Goal: Task Accomplishment & Management: Complete application form

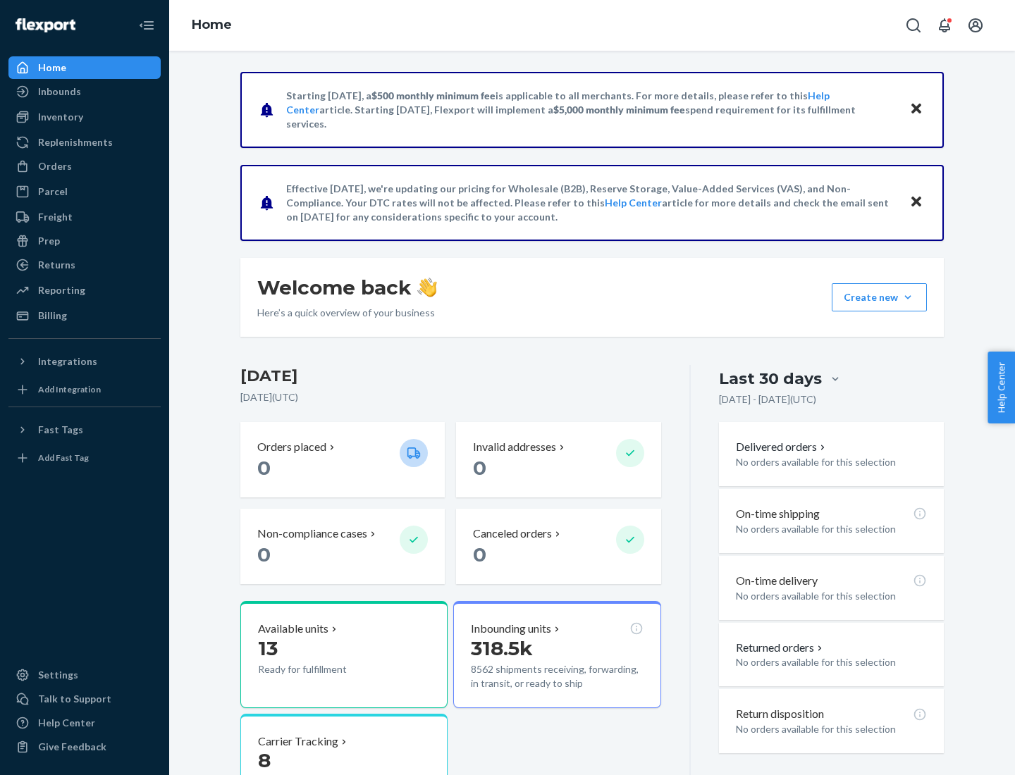
click at [908, 297] on button "Create new Create new inbound Create new order Create new product" at bounding box center [879, 297] width 95 height 28
click at [85, 92] on div "Inbounds" at bounding box center [84, 92] width 149 height 20
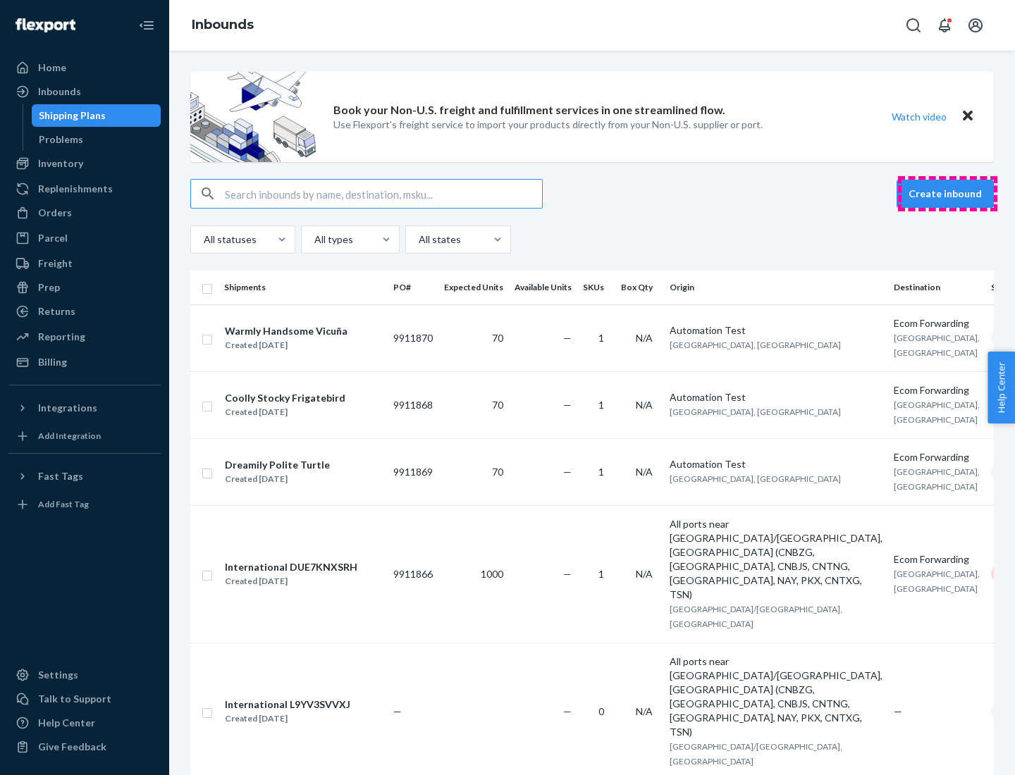
click at [947, 194] on button "Create inbound" at bounding box center [944, 194] width 97 height 28
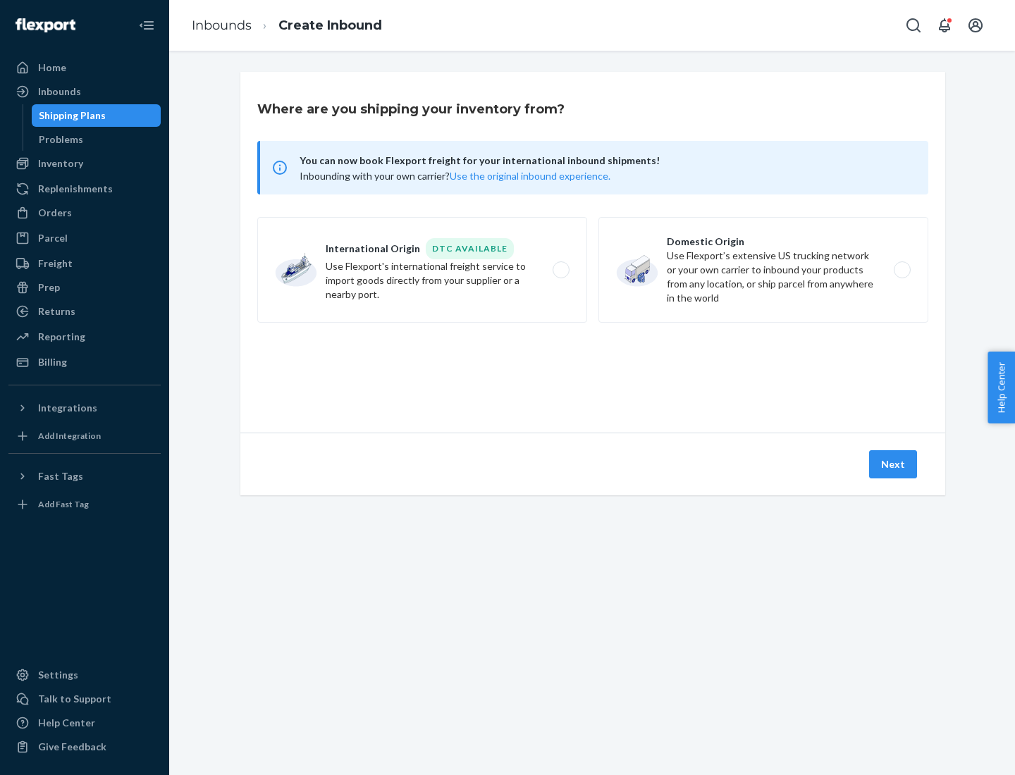
click at [763, 270] on label "Domestic Origin Use Flexport’s extensive US trucking network or your own carrie…" at bounding box center [763, 270] width 330 height 106
click at [901, 270] on input "Domestic Origin Use Flexport’s extensive US trucking network or your own carrie…" at bounding box center [905, 270] width 9 height 9
radio input "true"
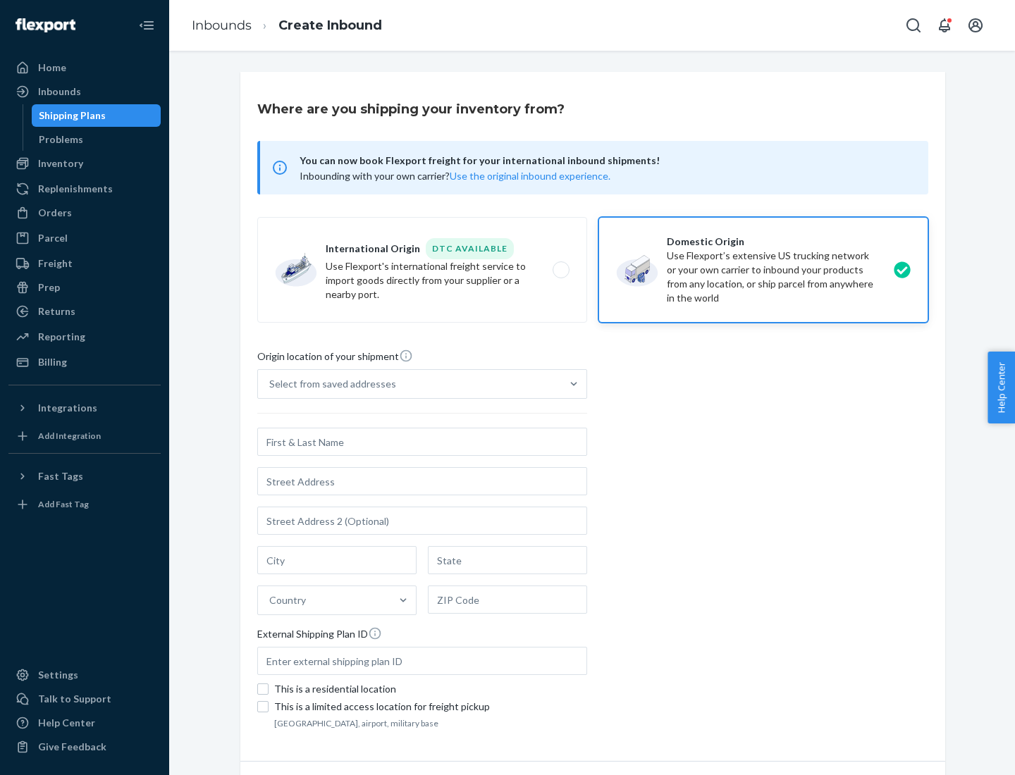
click at [409, 384] on div "Select from saved addresses" at bounding box center [409, 384] width 303 height 28
click at [271, 384] on input "Select from saved addresses" at bounding box center [269, 384] width 1 height 14
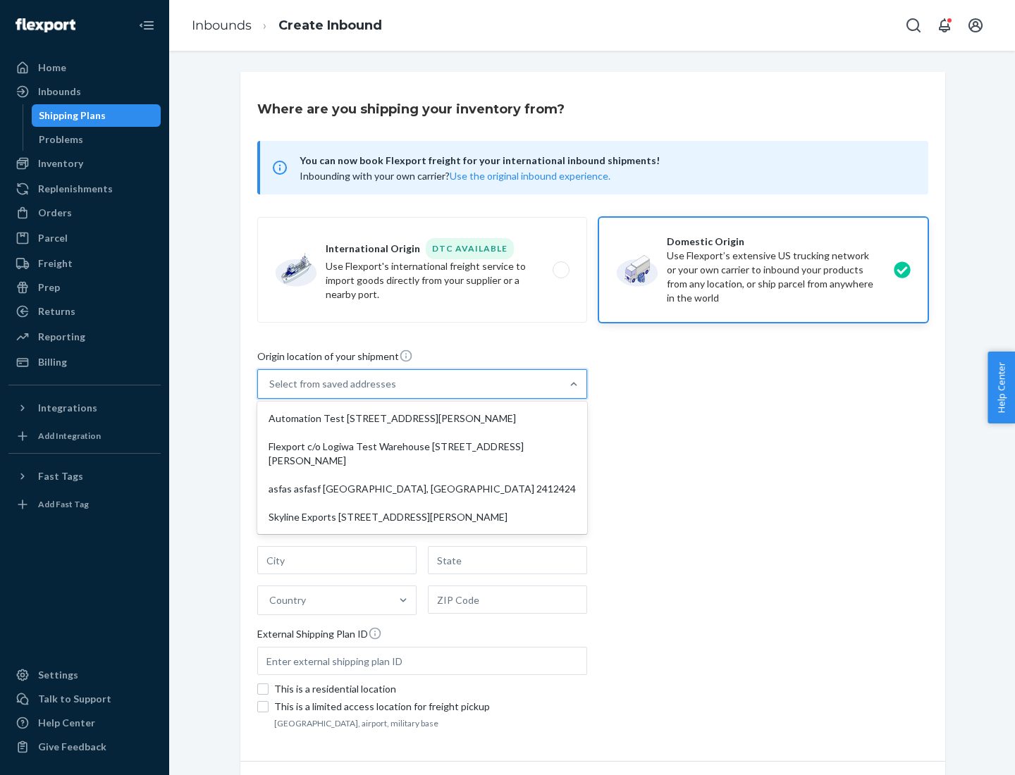
scroll to position [6, 0]
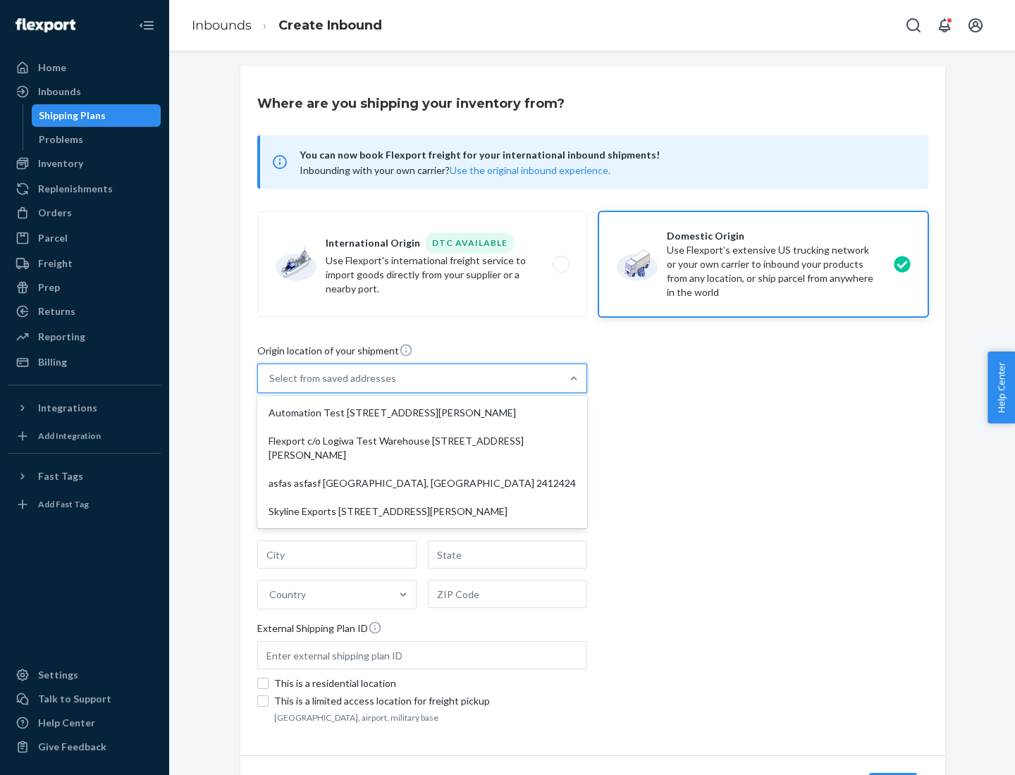
click at [422, 413] on div "Automation Test [STREET_ADDRESS][PERSON_NAME]" at bounding box center [422, 413] width 324 height 28
click at [271, 385] on input "option Automation Test [STREET_ADDRESS][PERSON_NAME] focused, 1 of 4. 4 results…" at bounding box center [269, 378] width 1 height 14
type input "Automation Test"
type input "9th Floor"
type input "[GEOGRAPHIC_DATA]"
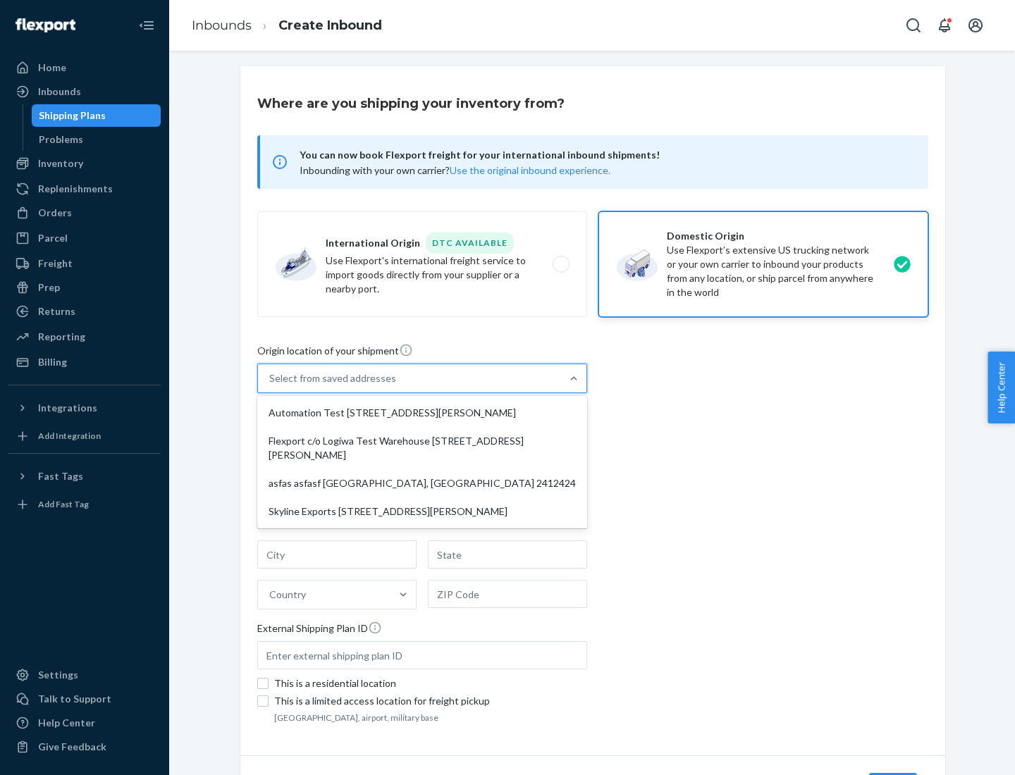
type input "CA"
type input "94104"
type input "[STREET_ADDRESS][PERSON_NAME]"
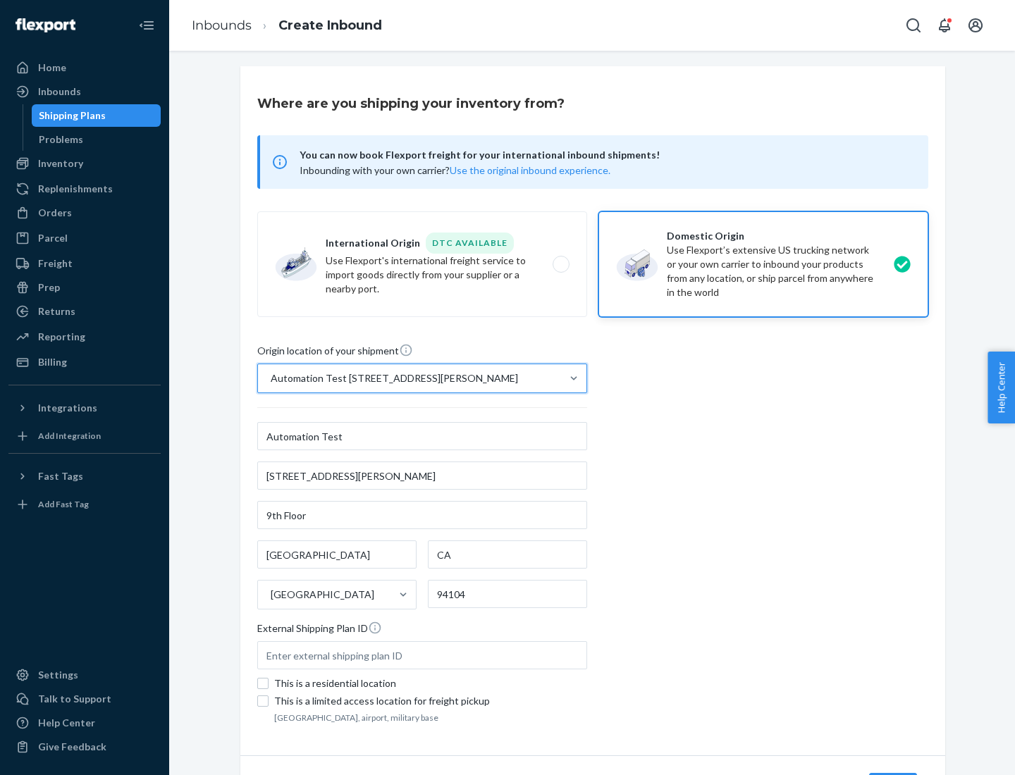
scroll to position [82, 0]
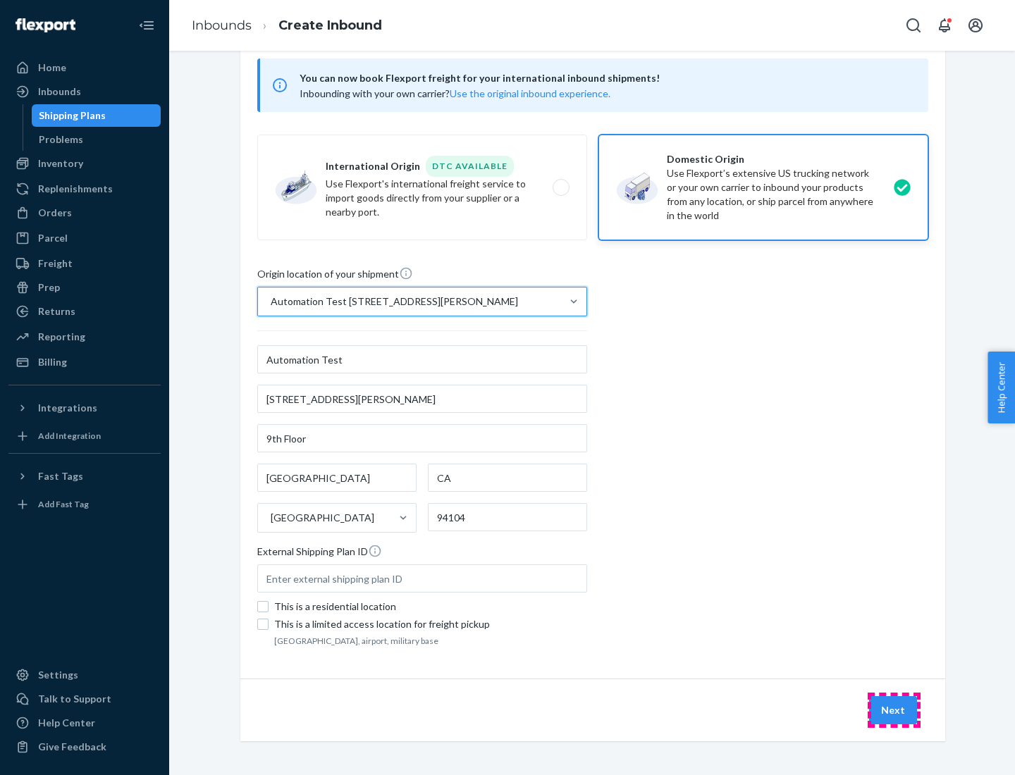
click at [894, 710] on button "Next" at bounding box center [893, 710] width 48 height 28
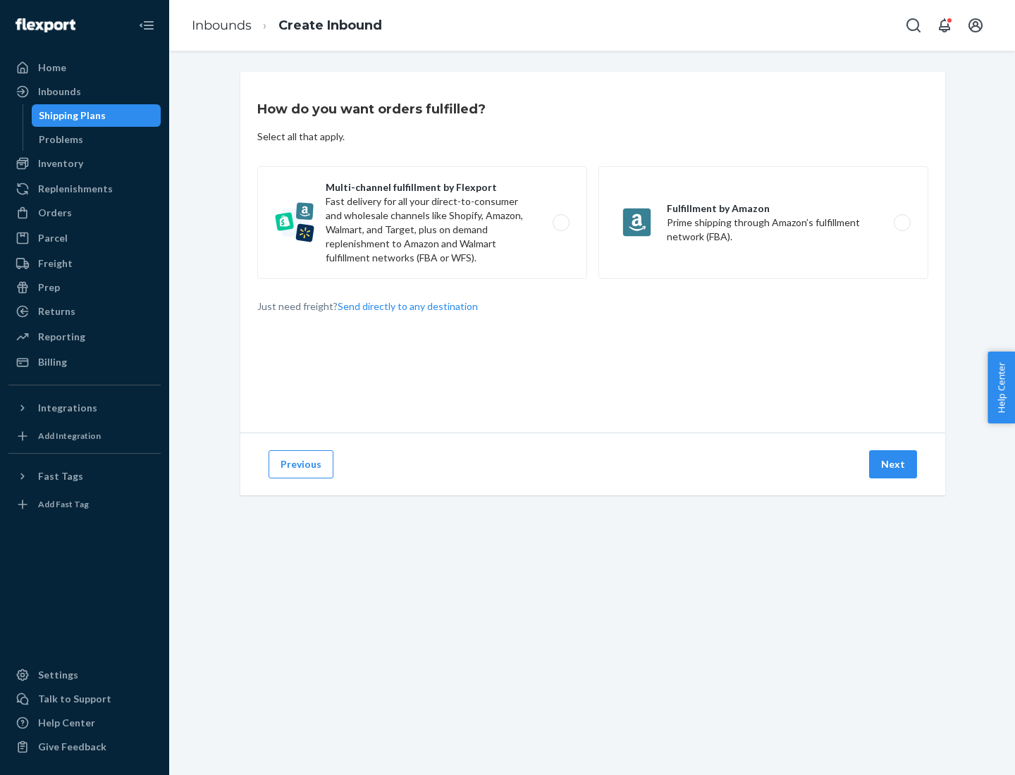
click at [422, 223] on label "Multi-channel fulfillment by Flexport Fast delivery for all your direct-to-cons…" at bounding box center [422, 222] width 330 height 113
click at [560, 223] on input "Multi-channel fulfillment by Flexport Fast delivery for all your direct-to-cons…" at bounding box center [564, 222] width 9 height 9
radio input "true"
click at [894, 464] on button "Next" at bounding box center [893, 464] width 48 height 28
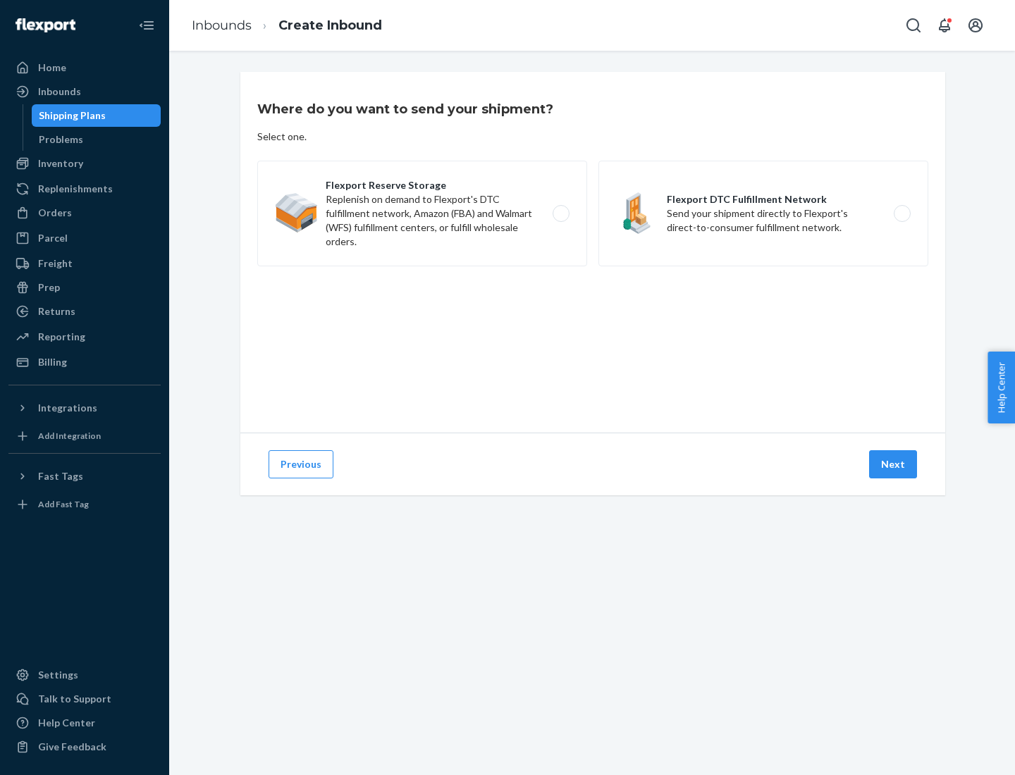
click at [763, 214] on label "Flexport DTC Fulfillment Network Send your shipment directly to Flexport's dire…" at bounding box center [763, 214] width 330 height 106
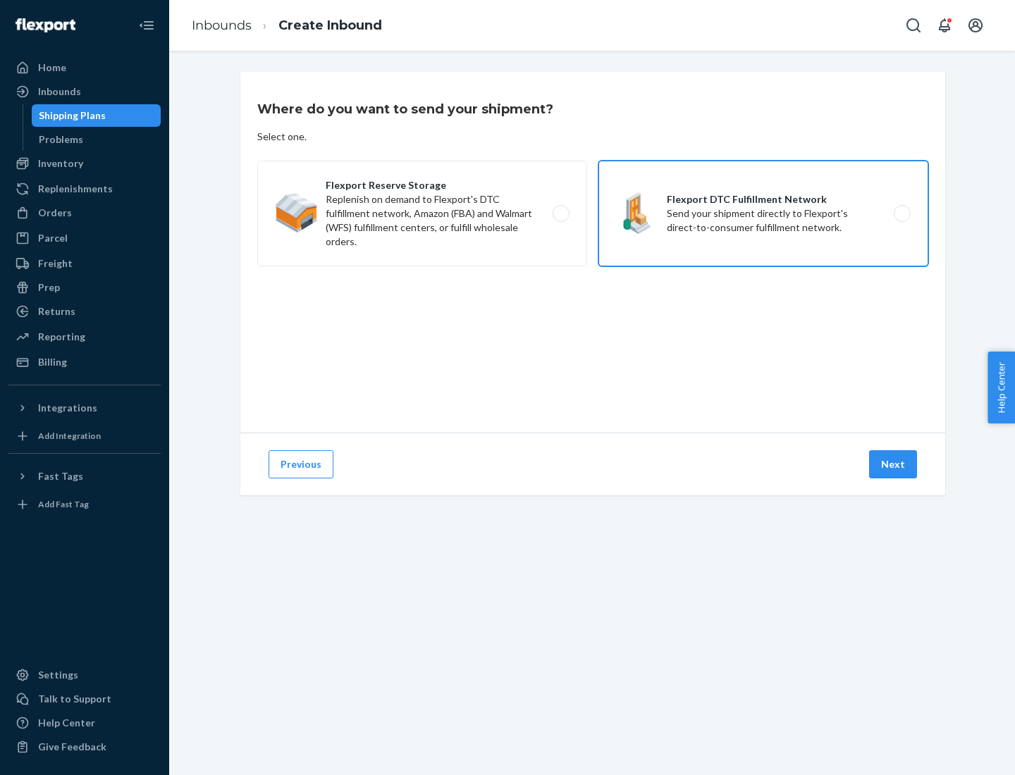
click at [901, 214] on input "Flexport DTC Fulfillment Network Send your shipment directly to Flexport's dire…" at bounding box center [905, 213] width 9 height 9
radio input "true"
click at [894, 464] on button "Next" at bounding box center [893, 464] width 48 height 28
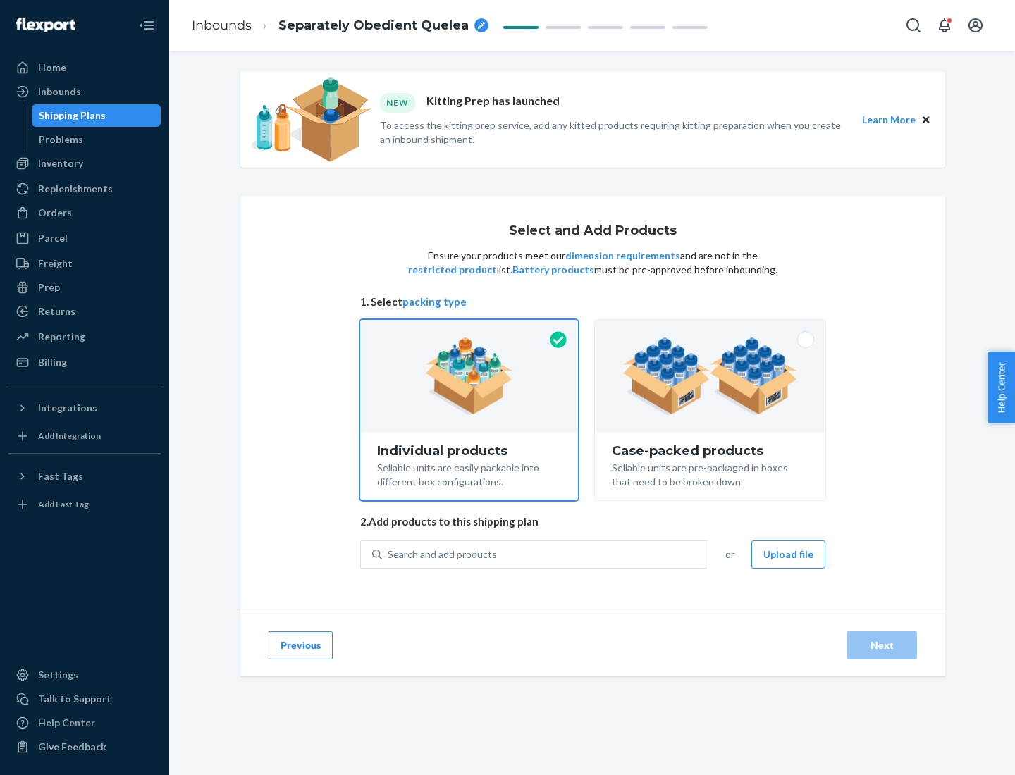
click at [710, 376] on img at bounding box center [709, 377] width 175 height 78
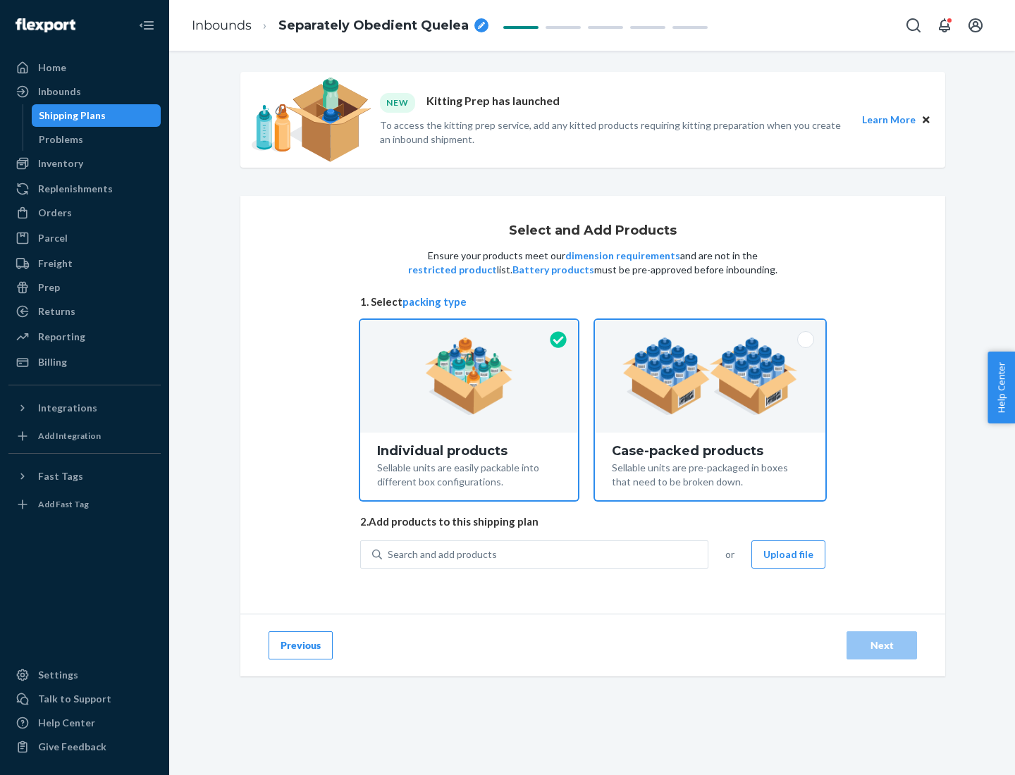
click at [710, 329] on input "Case-packed products Sellable units are pre-packaged in boxes that need to be b…" at bounding box center [709, 324] width 9 height 9
radio input "true"
radio input "false"
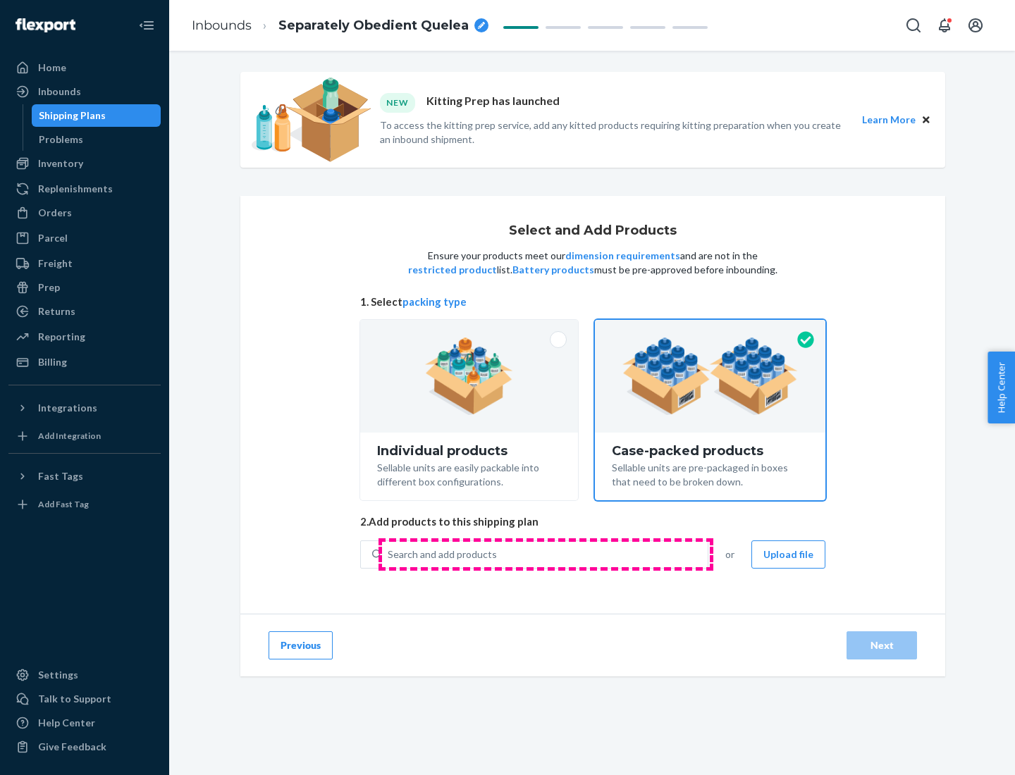
click at [545, 554] on div "Search and add products" at bounding box center [545, 554] width 326 height 25
click at [389, 554] on input "Search and add products" at bounding box center [388, 555] width 1 height 14
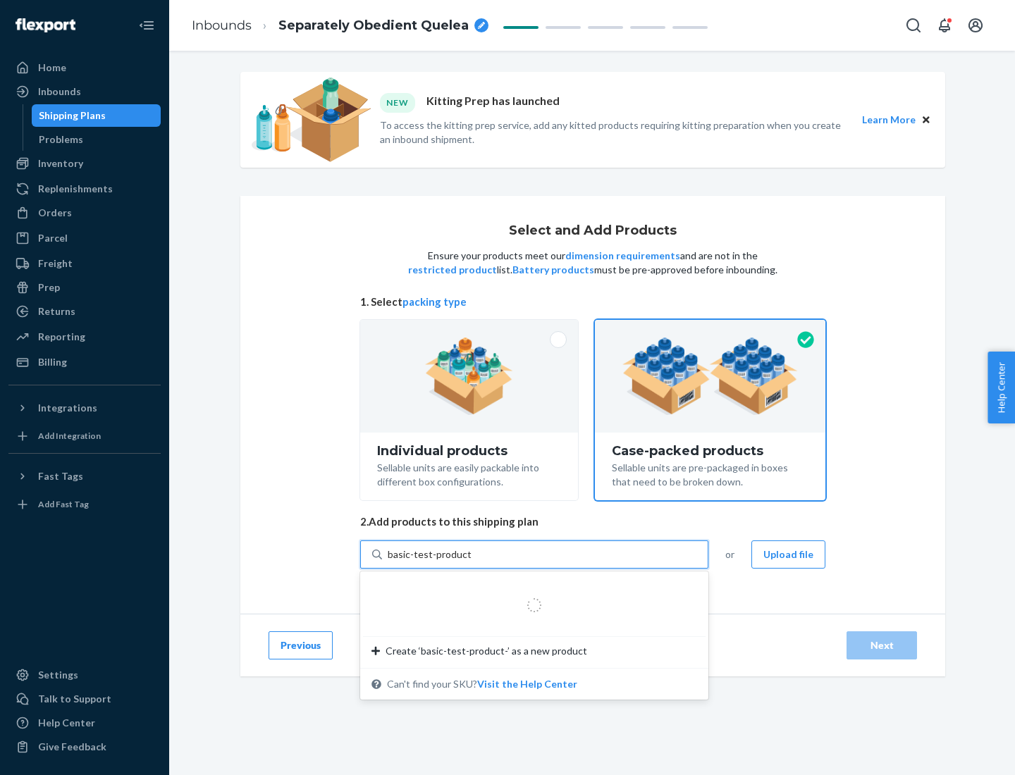
type input "basic-test-product-1"
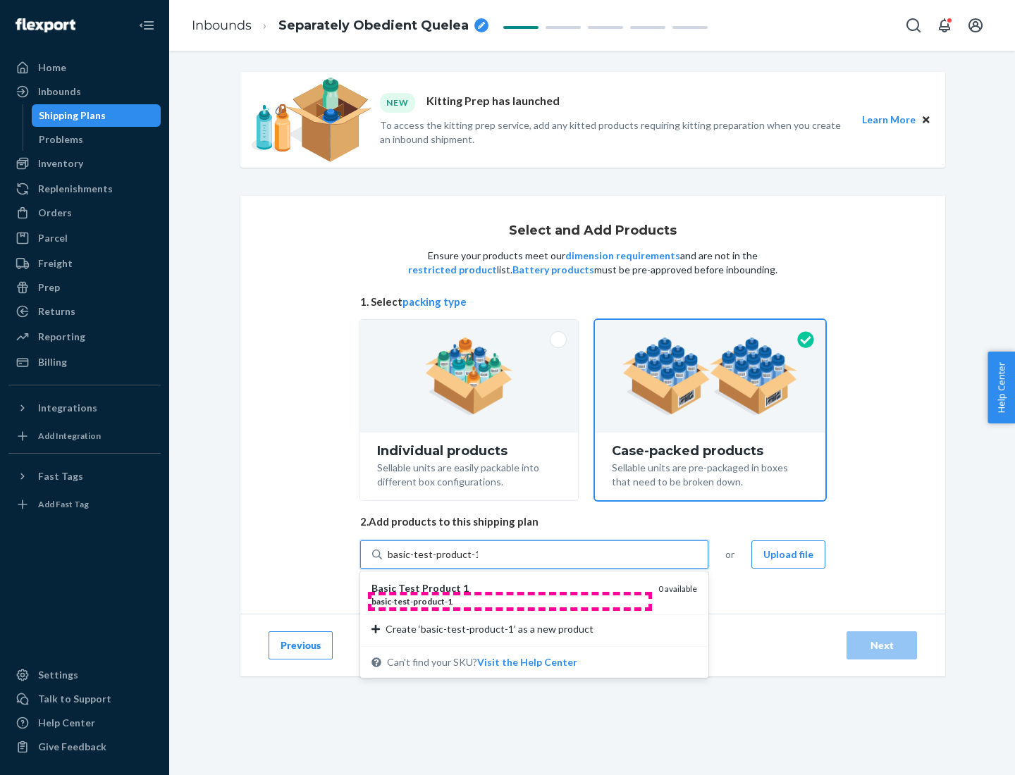
click at [509, 601] on div "basic - test - product - 1" at bounding box center [509, 601] width 276 height 12
click at [478, 562] on input "basic-test-product-1" at bounding box center [433, 555] width 90 height 14
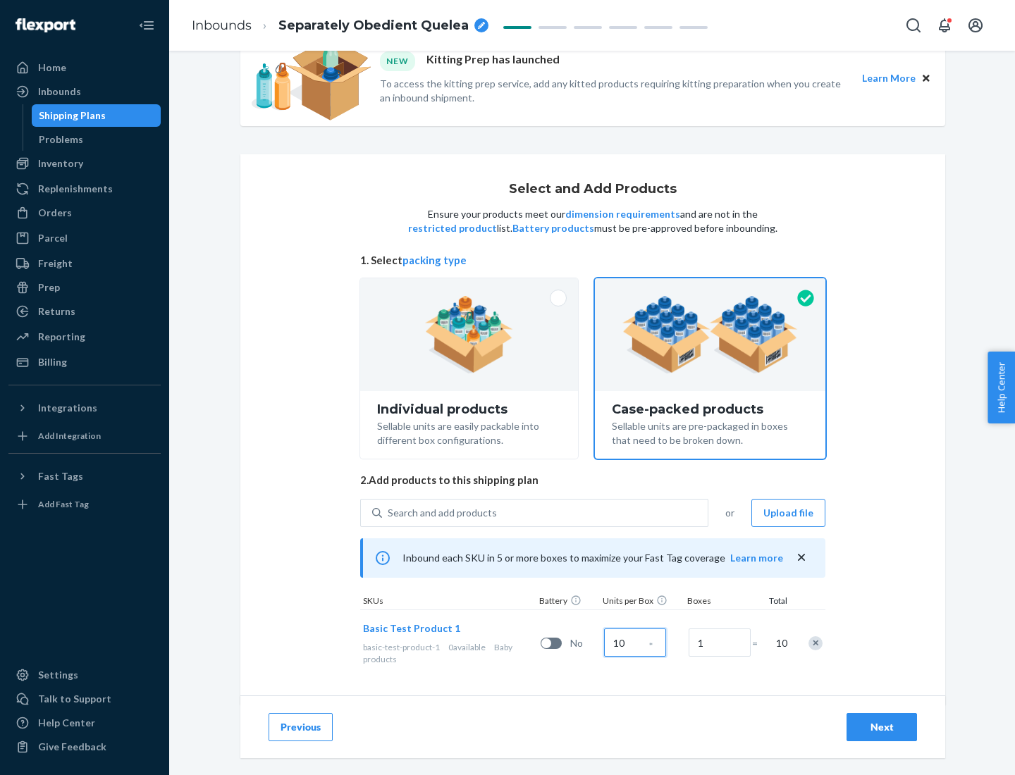
scroll to position [51, 0]
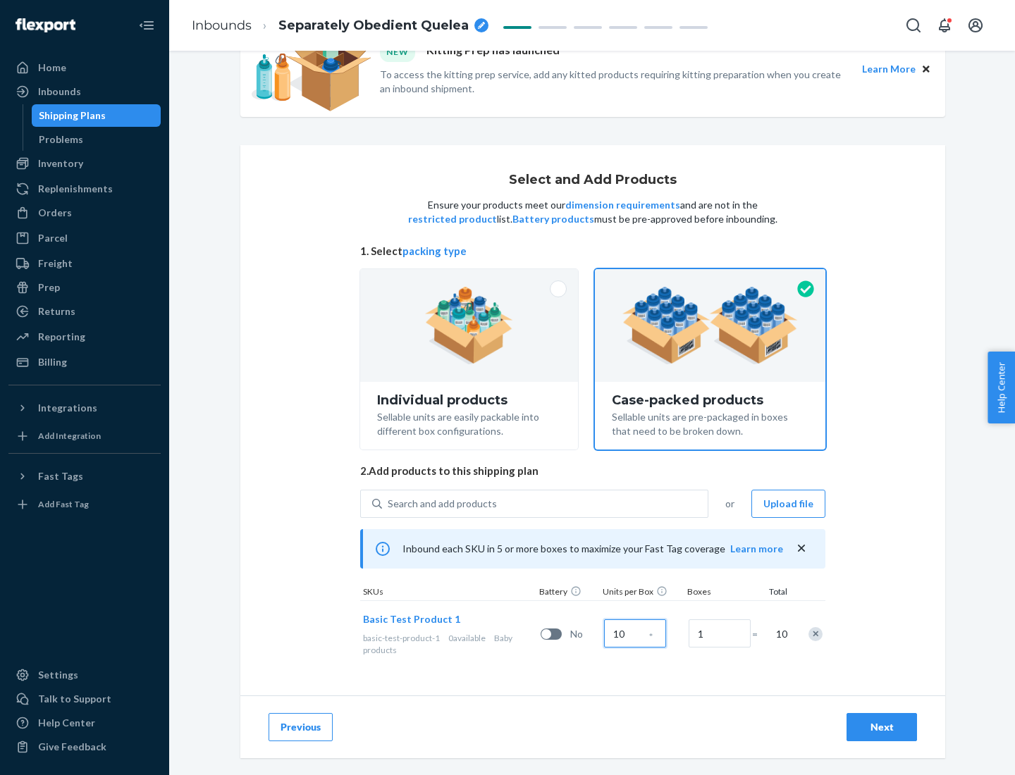
type input "10"
type input "7"
click at [882, 727] on div "Next" at bounding box center [881, 727] width 47 height 14
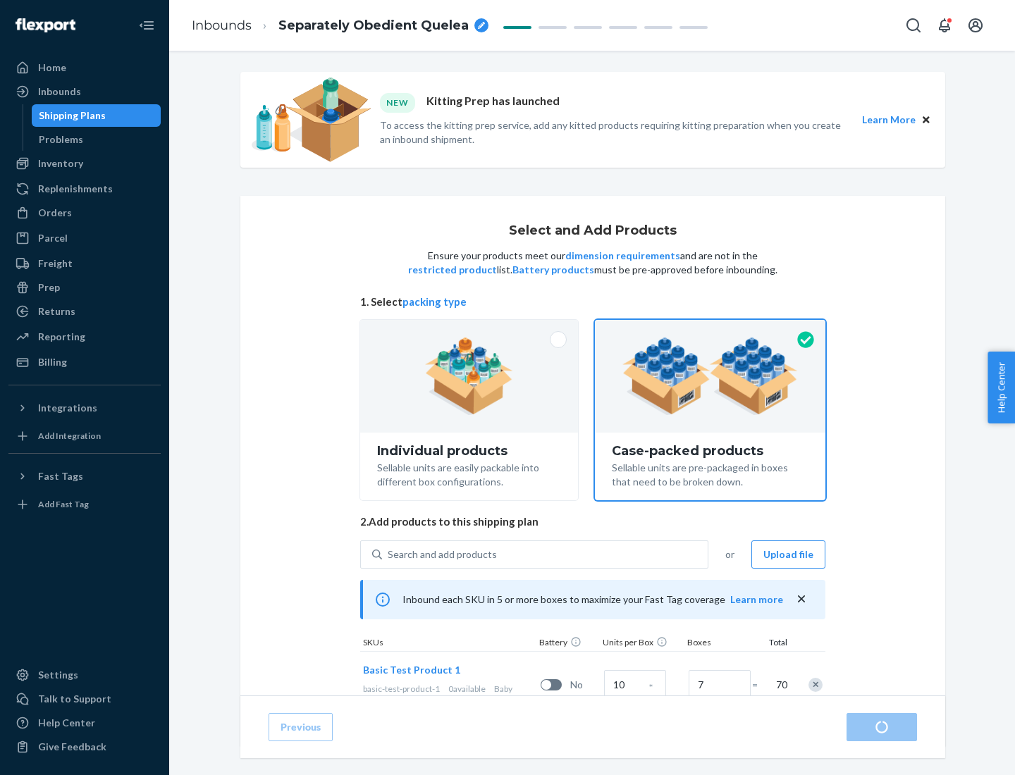
radio input "true"
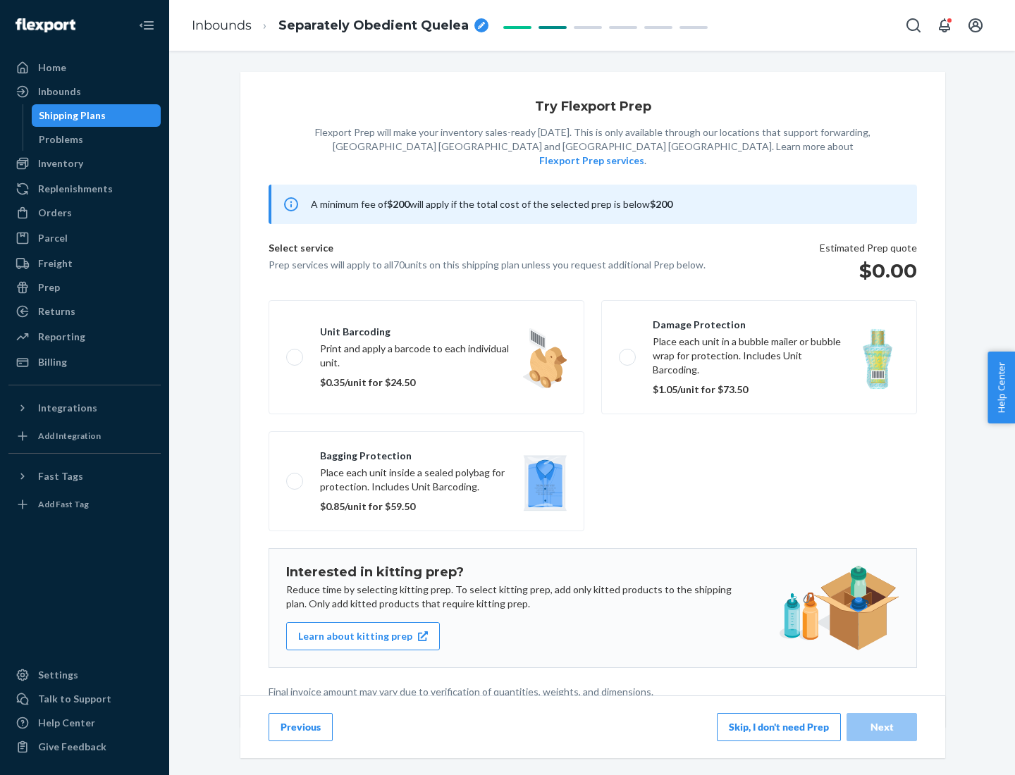
scroll to position [4, 0]
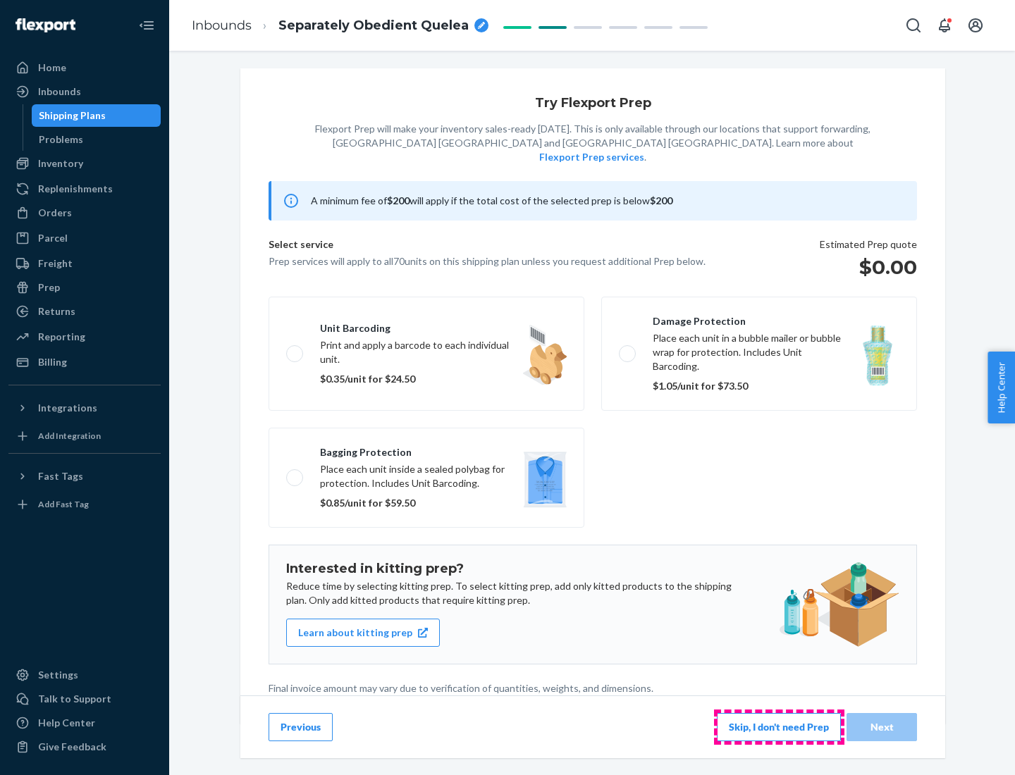
click at [779, 727] on button "Skip, I don't need Prep" at bounding box center [779, 727] width 124 height 28
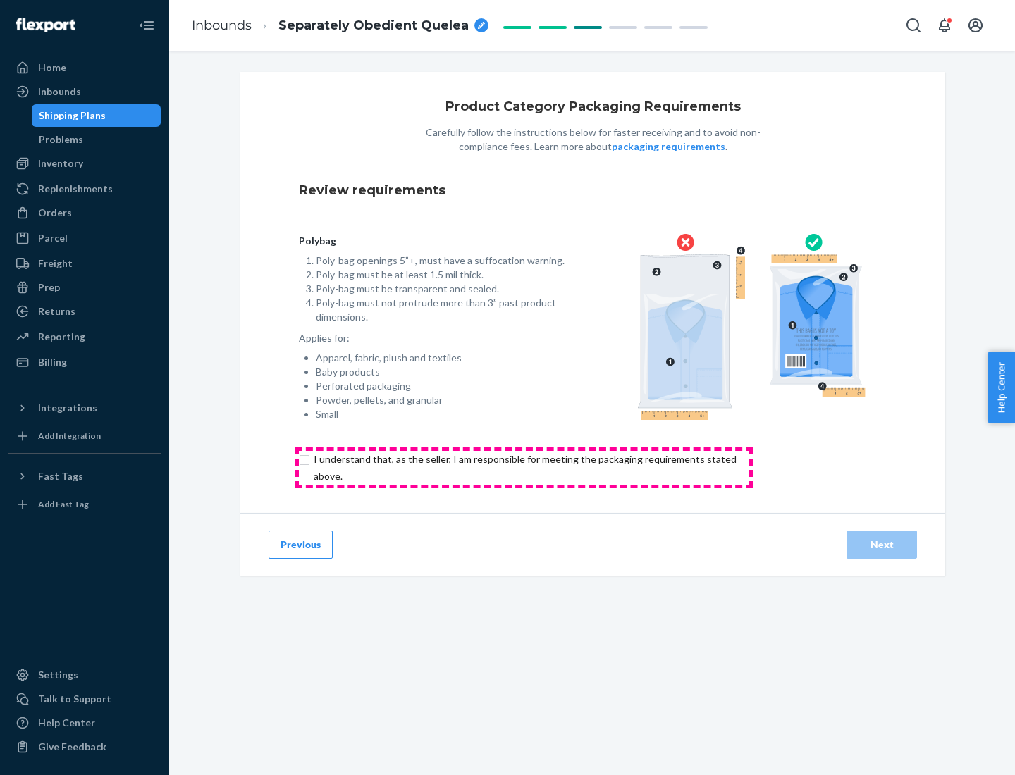
click at [524, 467] on input "checkbox" at bounding box center [533, 468] width 469 height 34
checkbox input "true"
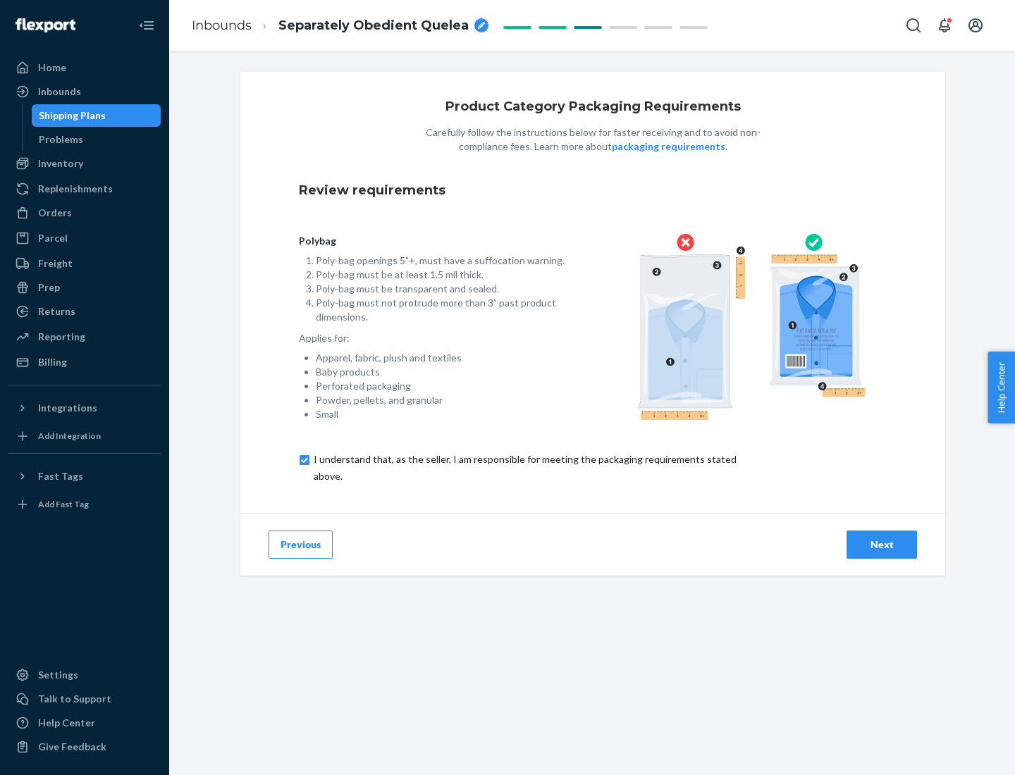
click at [882, 544] on div "Next" at bounding box center [881, 545] width 47 height 14
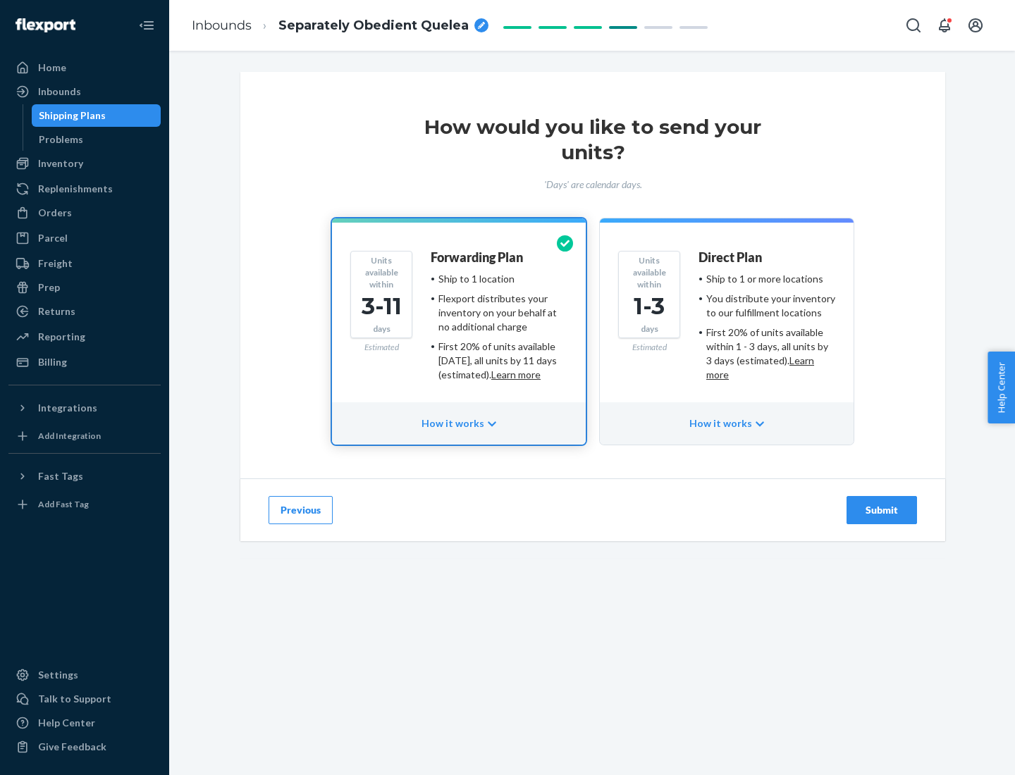
click at [727, 321] on ul "Ship to 1 or more locations You distribute your inventory to our fulfillment lo…" at bounding box center [766, 327] width 137 height 110
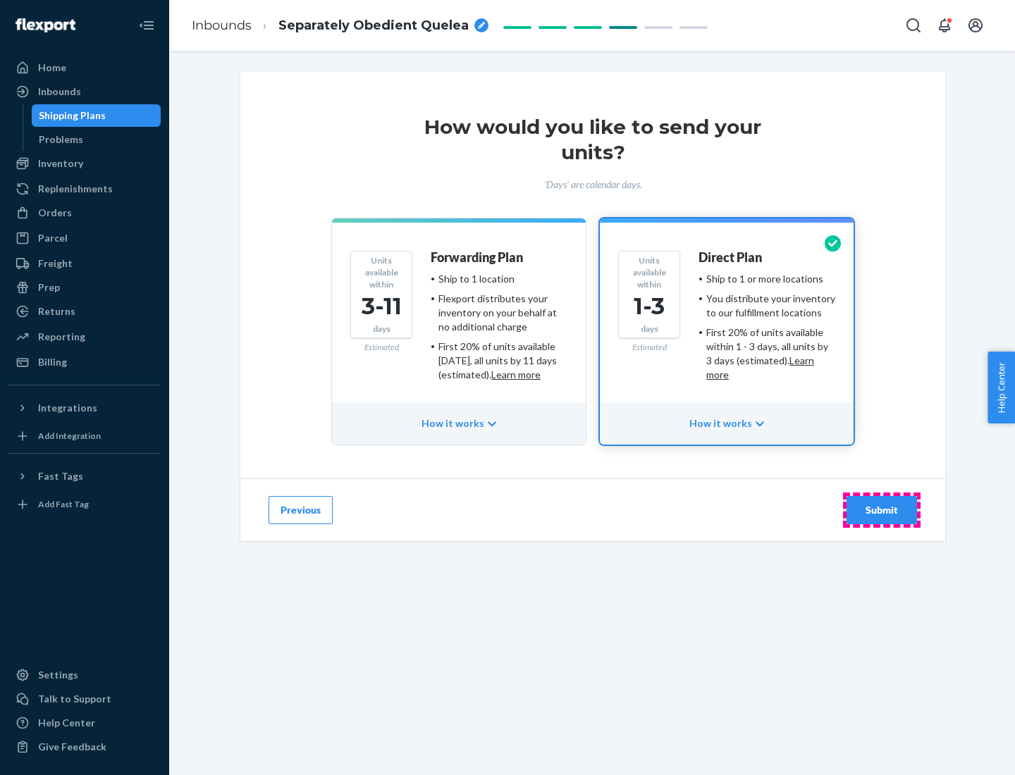
click at [882, 510] on div "Submit" at bounding box center [881, 510] width 47 height 14
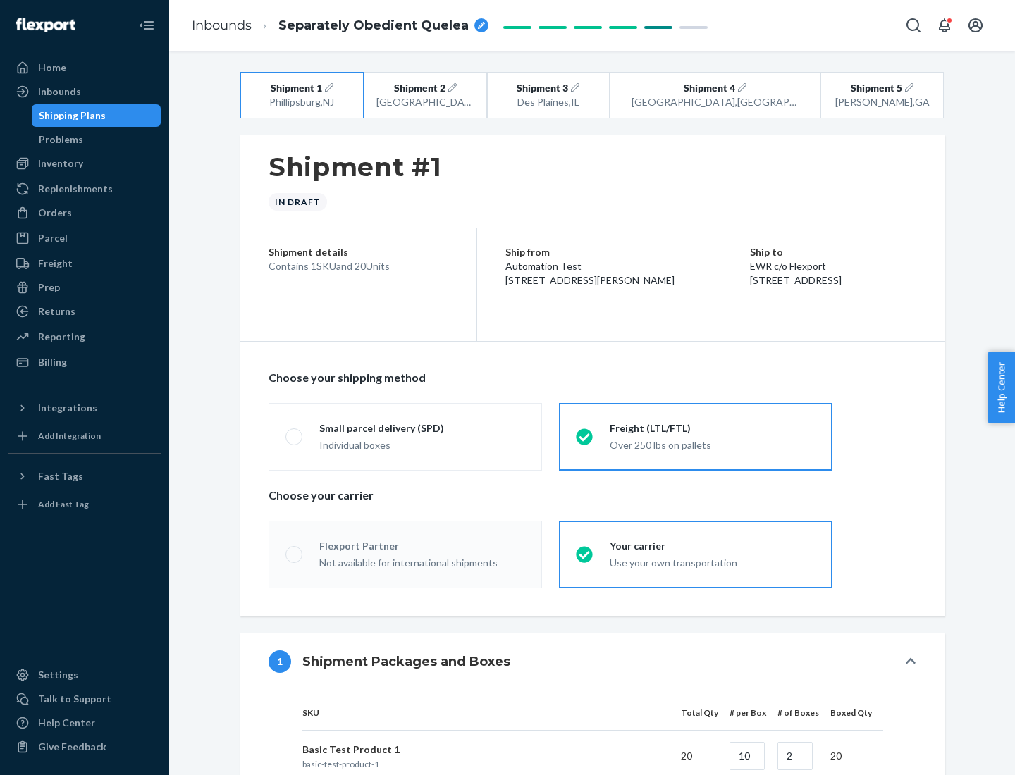
radio input "true"
radio input "false"
radio input "true"
radio input "false"
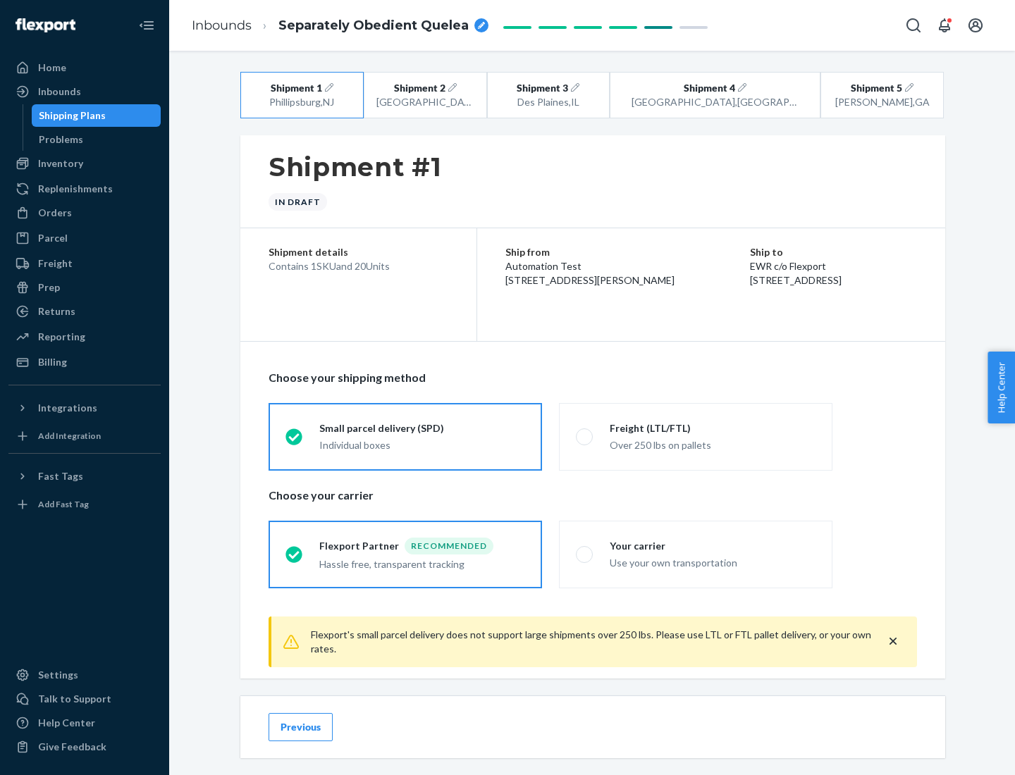
scroll to position [16, 0]
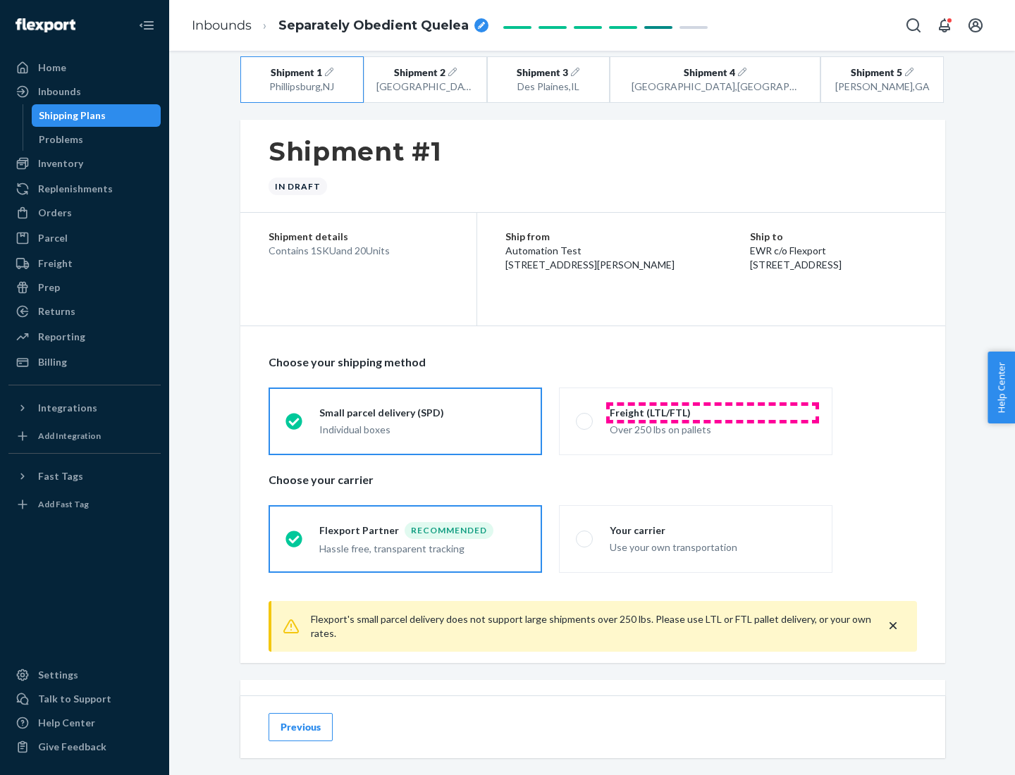
click at [712, 412] on div "Freight (LTL/FTL)" at bounding box center [713, 413] width 206 height 14
click at [585, 416] on input "Freight (LTL/FTL) Over 250 lbs on pallets" at bounding box center [580, 420] width 9 height 9
radio input "true"
radio input "false"
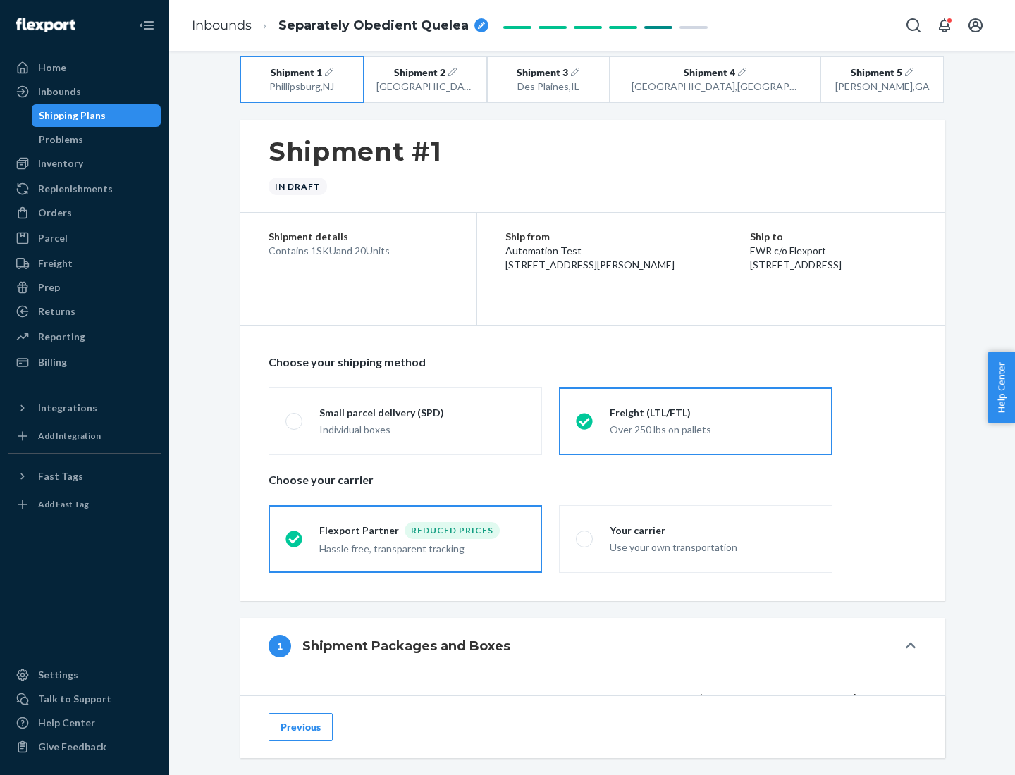
scroll to position [133, 0]
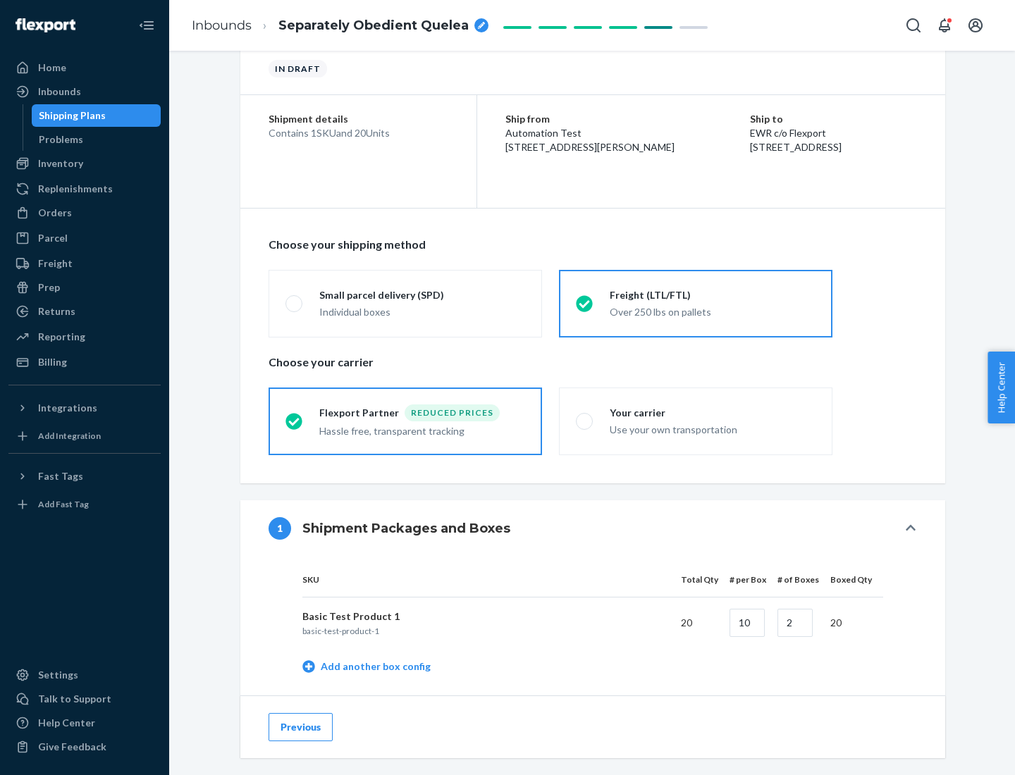
click at [712, 412] on div "Your carrier" at bounding box center [713, 413] width 206 height 14
click at [585, 416] on input "Your carrier Use your own transportation" at bounding box center [580, 420] width 9 height 9
radio input "true"
radio input "false"
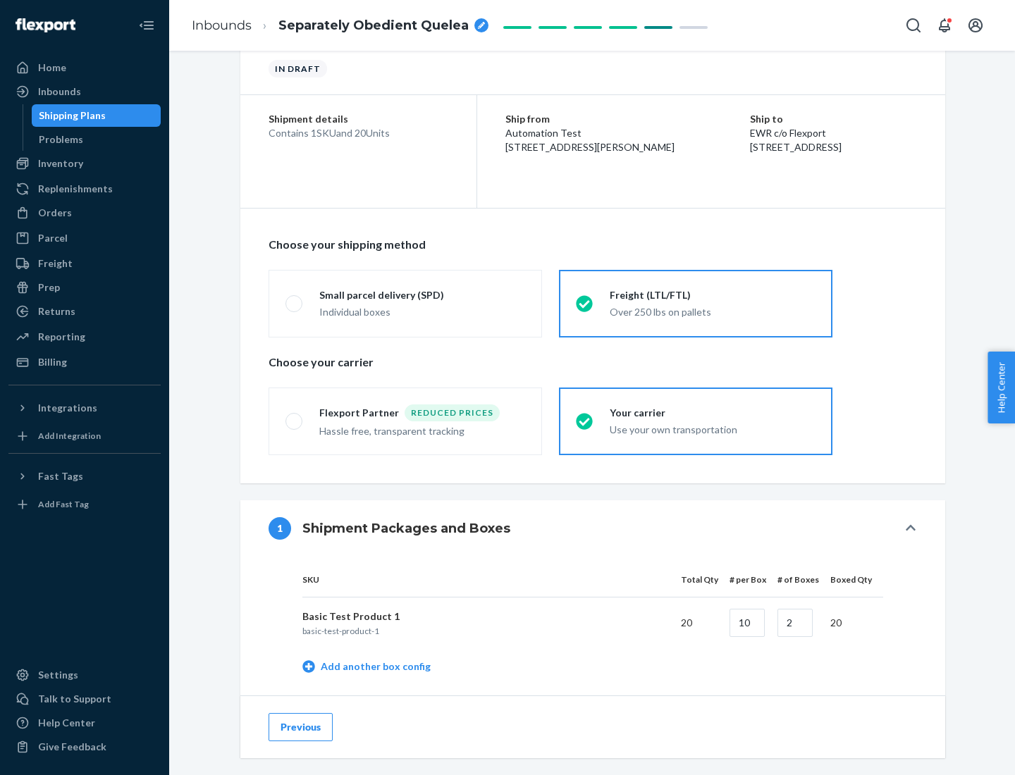
scroll to position [445, 0]
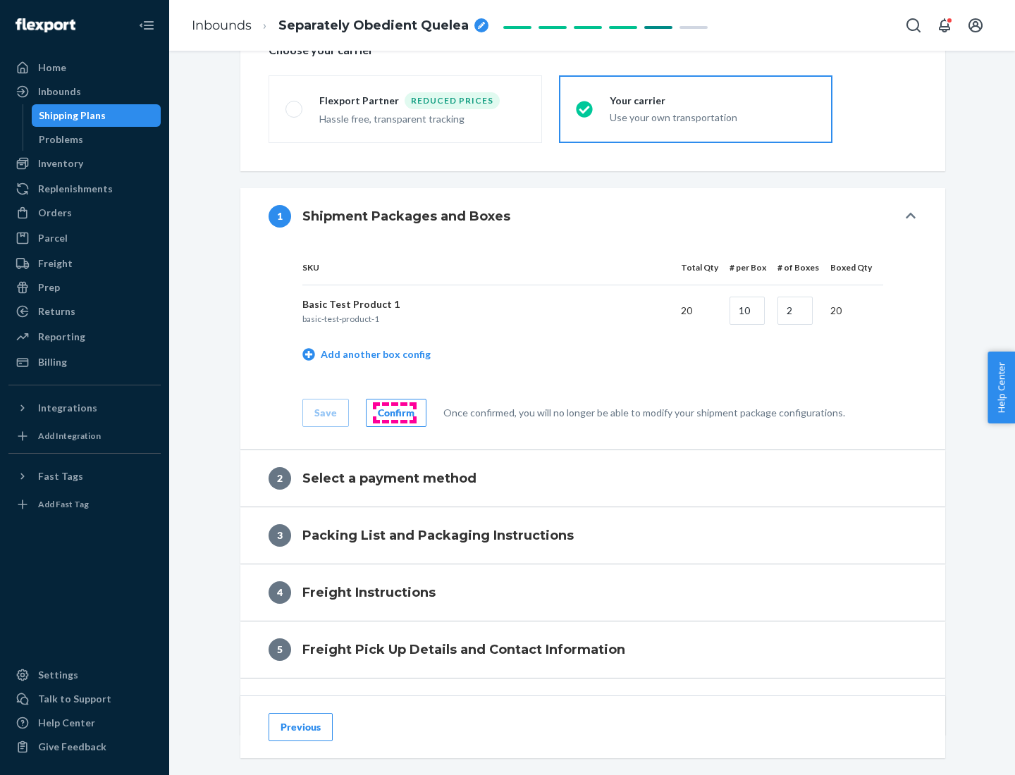
click at [394, 412] on div "Confirm" at bounding box center [396, 413] width 37 height 14
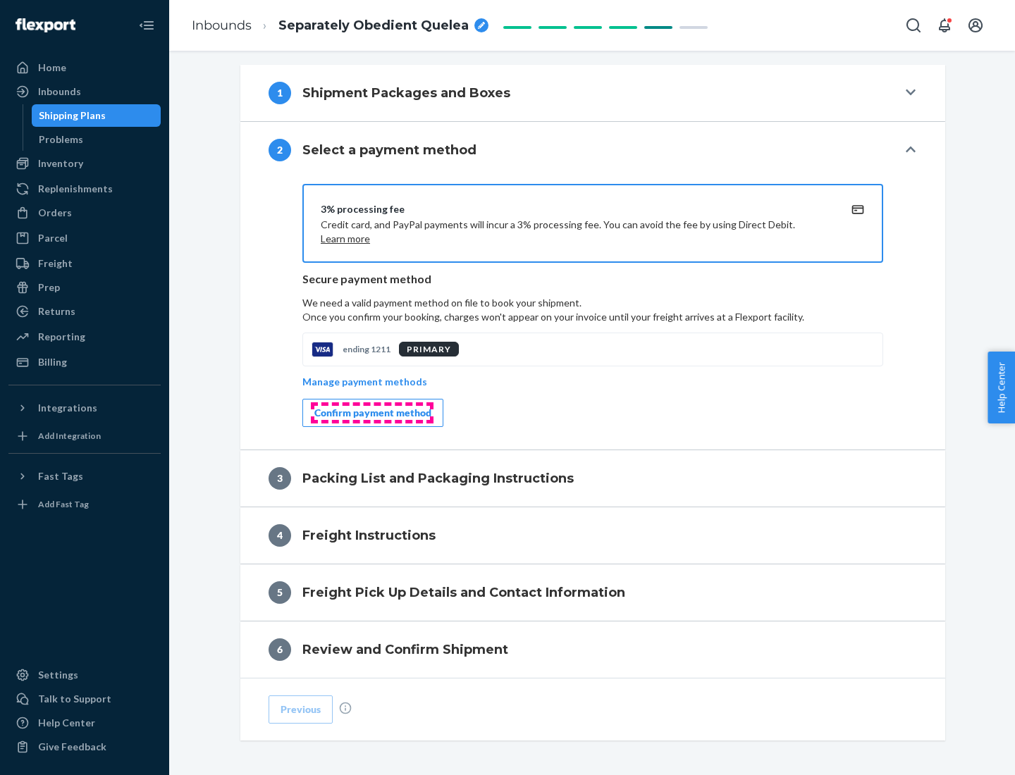
click at [371, 413] on div "Confirm payment method" at bounding box center [372, 413] width 117 height 14
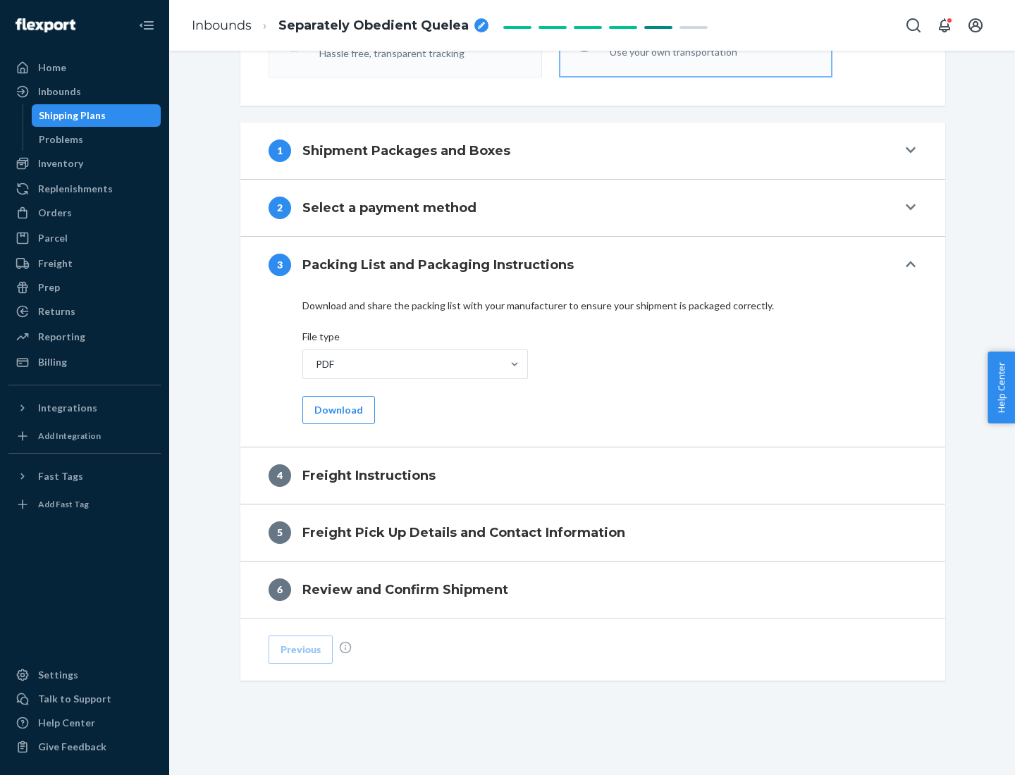
scroll to position [508, 0]
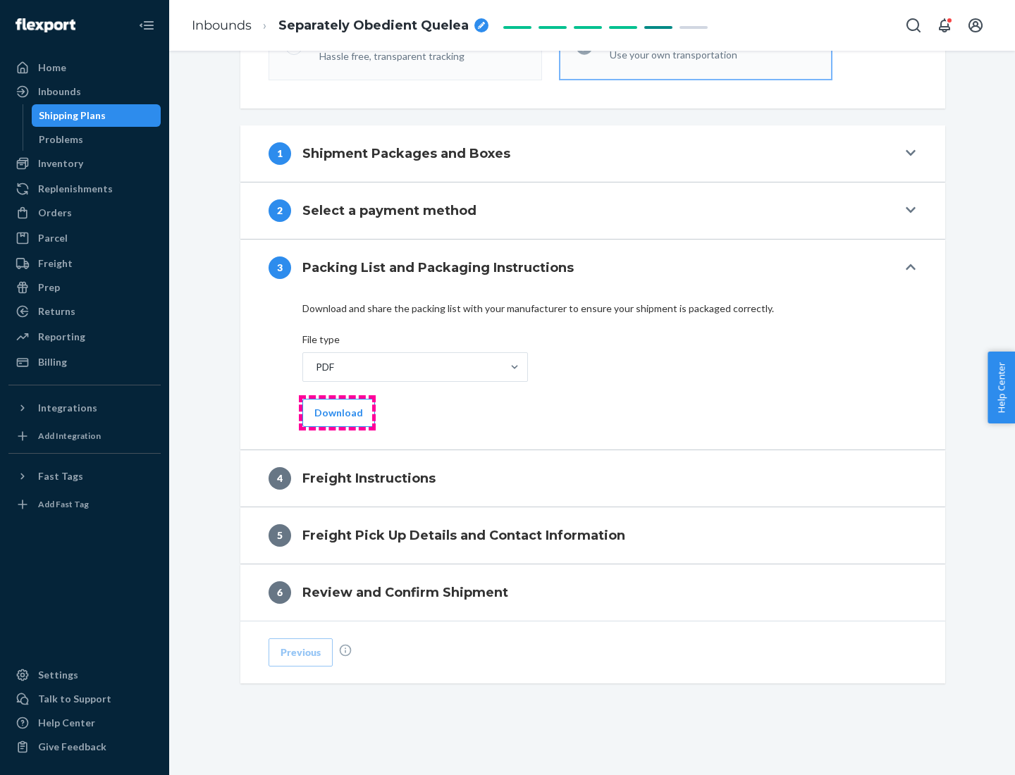
click at [337, 412] on button "Download" at bounding box center [338, 413] width 73 height 28
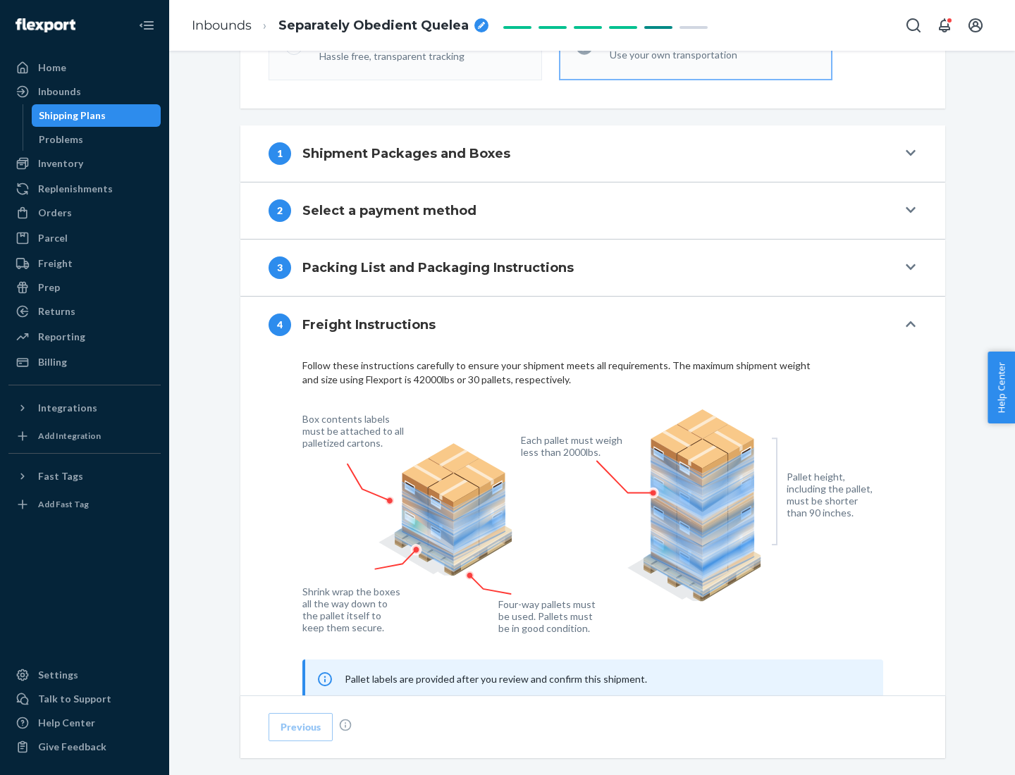
scroll to position [852, 0]
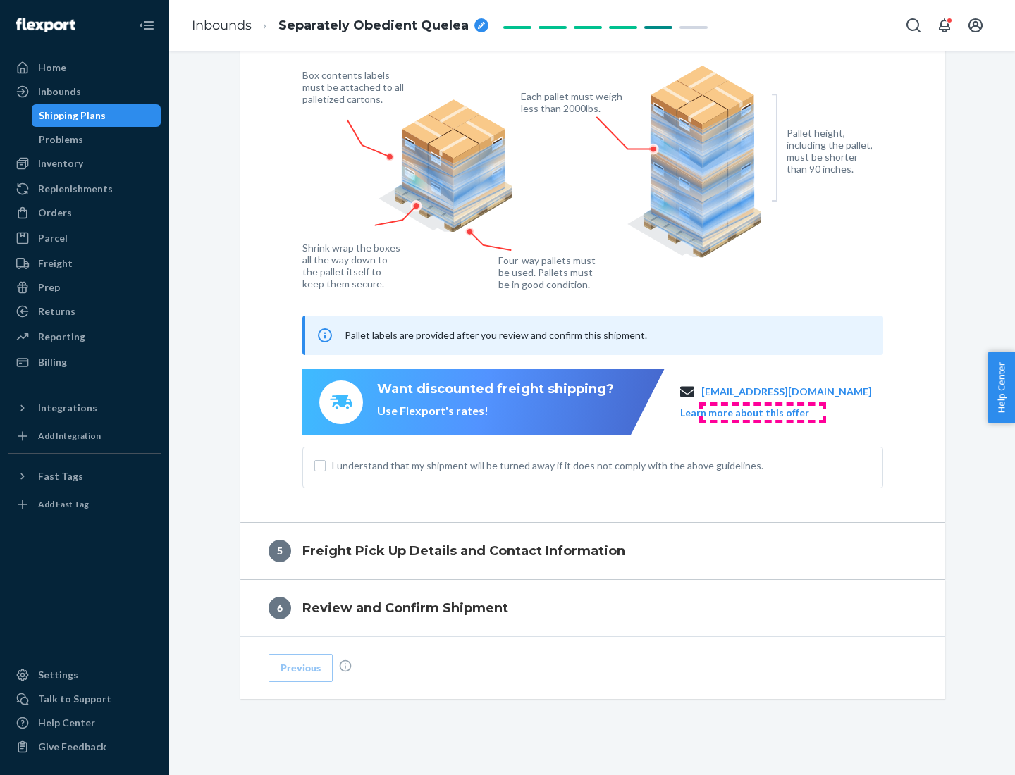
click at [762, 412] on button "Learn more about this offer" at bounding box center [744, 413] width 129 height 14
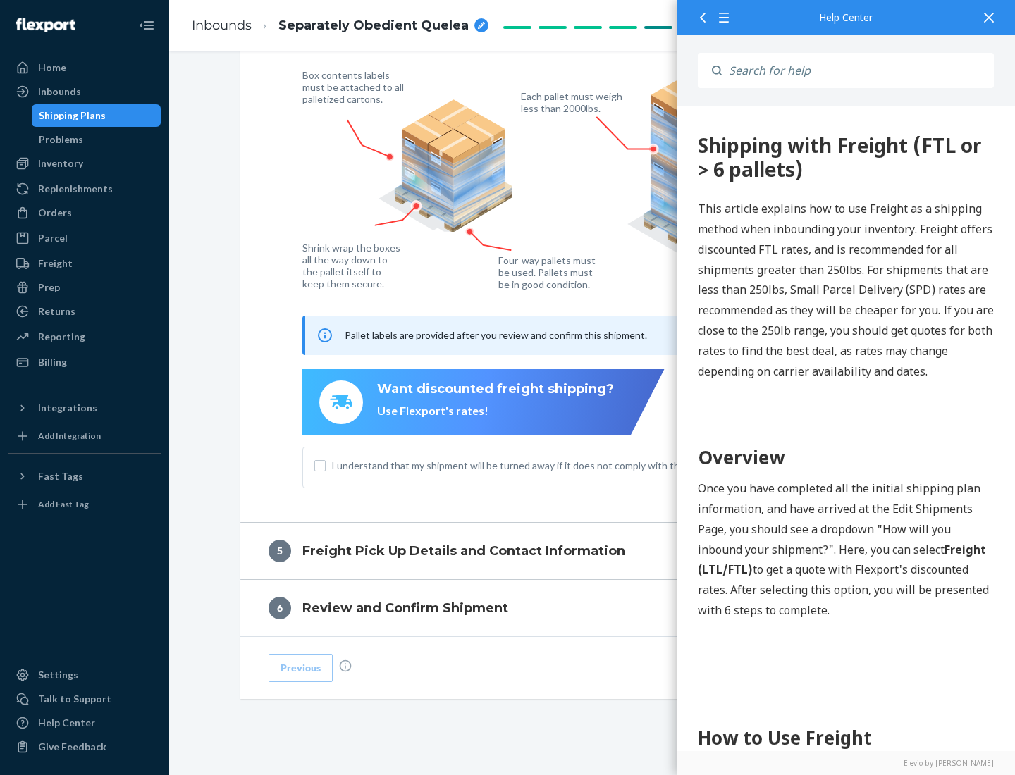
scroll to position [0, 0]
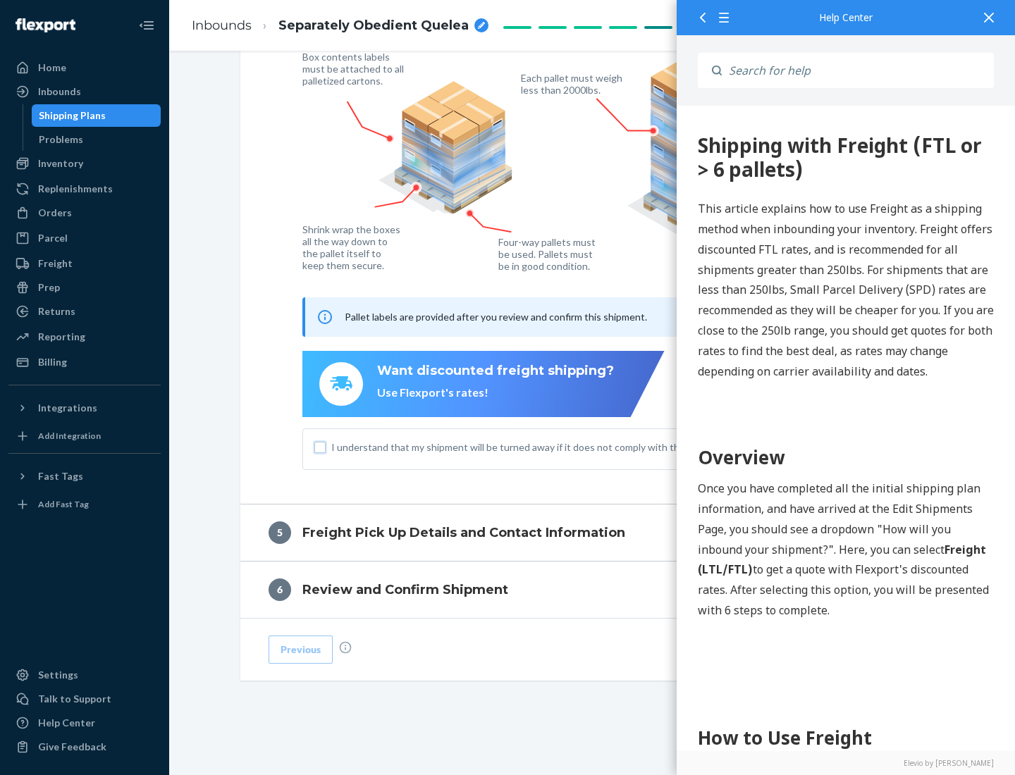
click at [320, 447] on input "I understand that my shipment will be turned away if it does not comply with th…" at bounding box center [319, 447] width 11 height 11
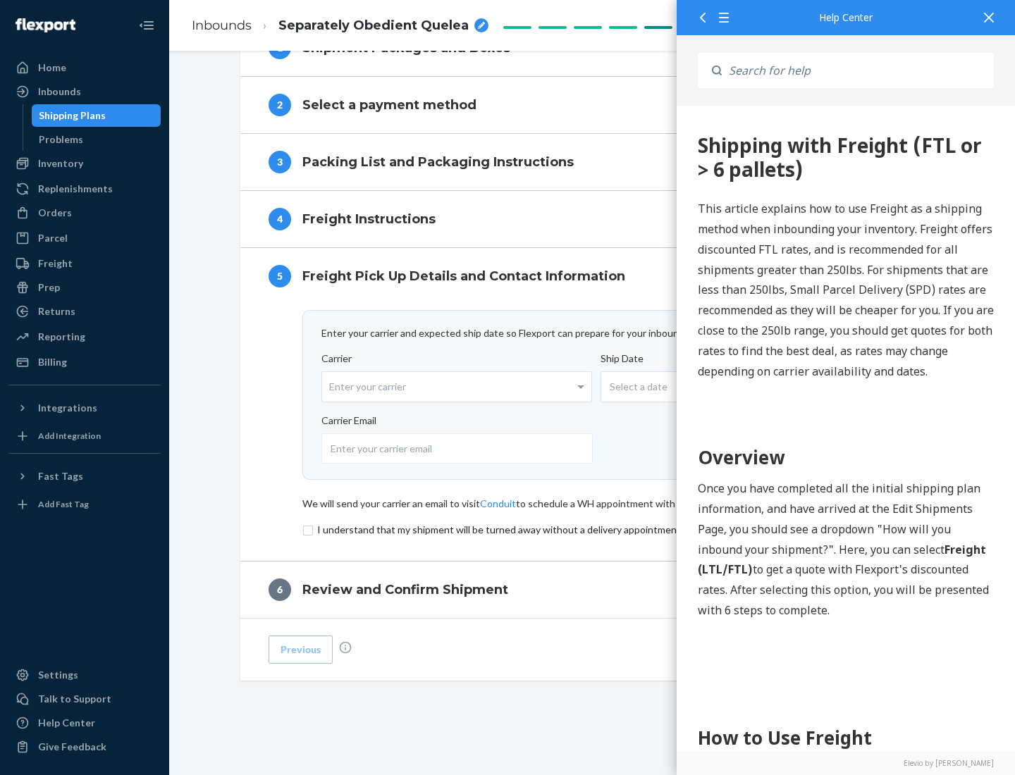
scroll to position [614, 0]
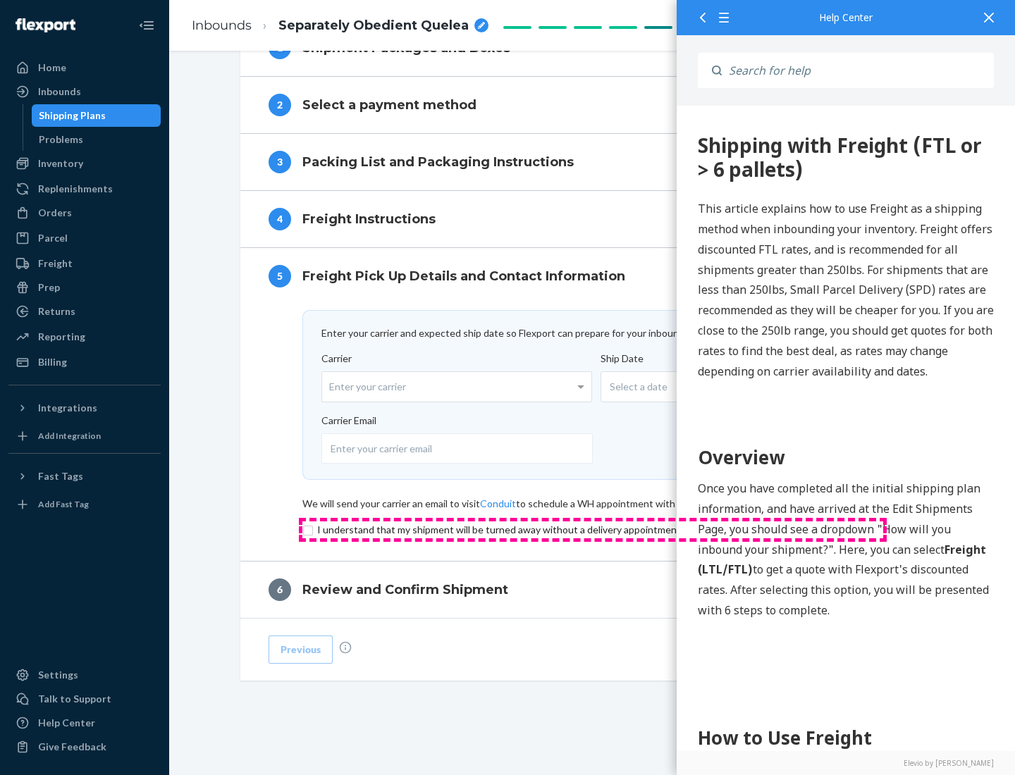
click at [593, 529] on input "checkbox" at bounding box center [592, 529] width 581 height 17
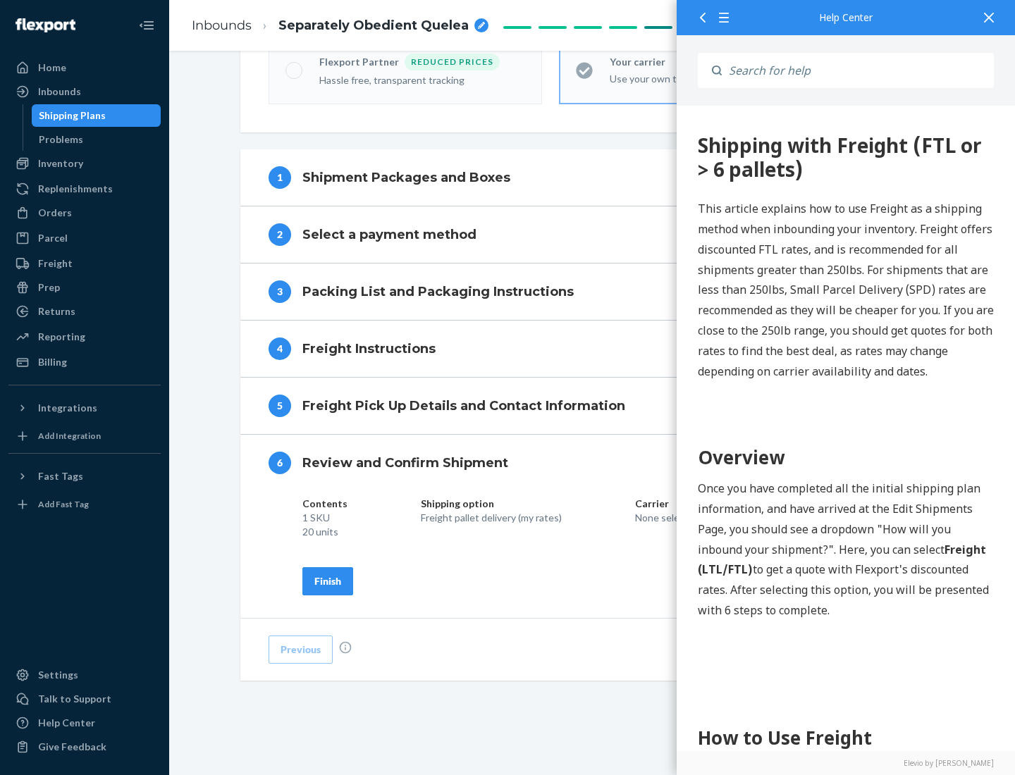
scroll to position [484, 0]
click at [328, 581] on div "Finish" at bounding box center [327, 581] width 27 height 14
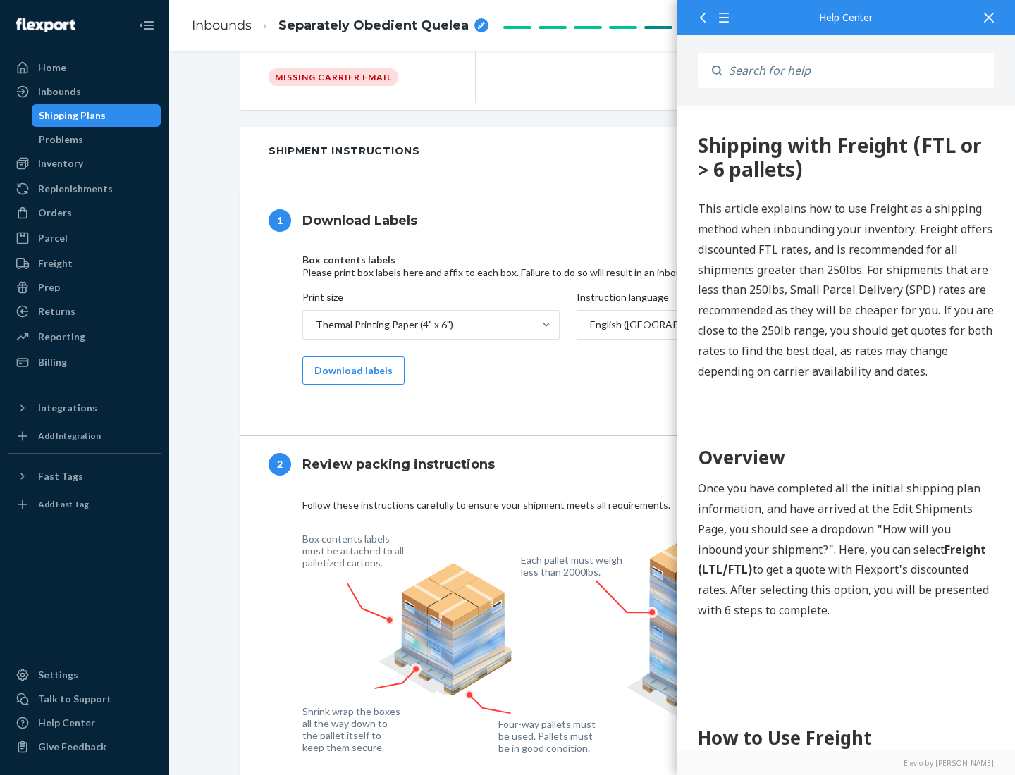
scroll to position [0, 0]
